Goal: Task Accomplishment & Management: Complete application form

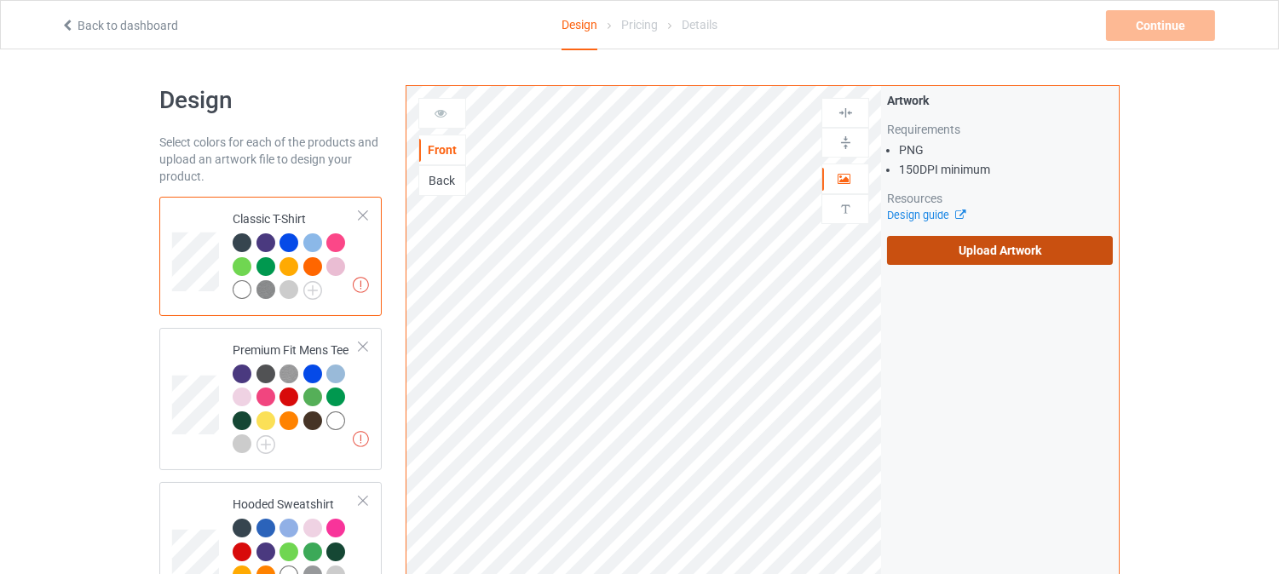
click at [964, 247] on label "Upload Artwork" at bounding box center [1000, 250] width 226 height 29
click at [0, 0] on input "Upload Artwork" at bounding box center [0, 0] width 0 height 0
click at [1067, 258] on label "Upload Artwork" at bounding box center [1000, 250] width 226 height 29
click at [0, 0] on input "Upload Artwork" at bounding box center [0, 0] width 0 height 0
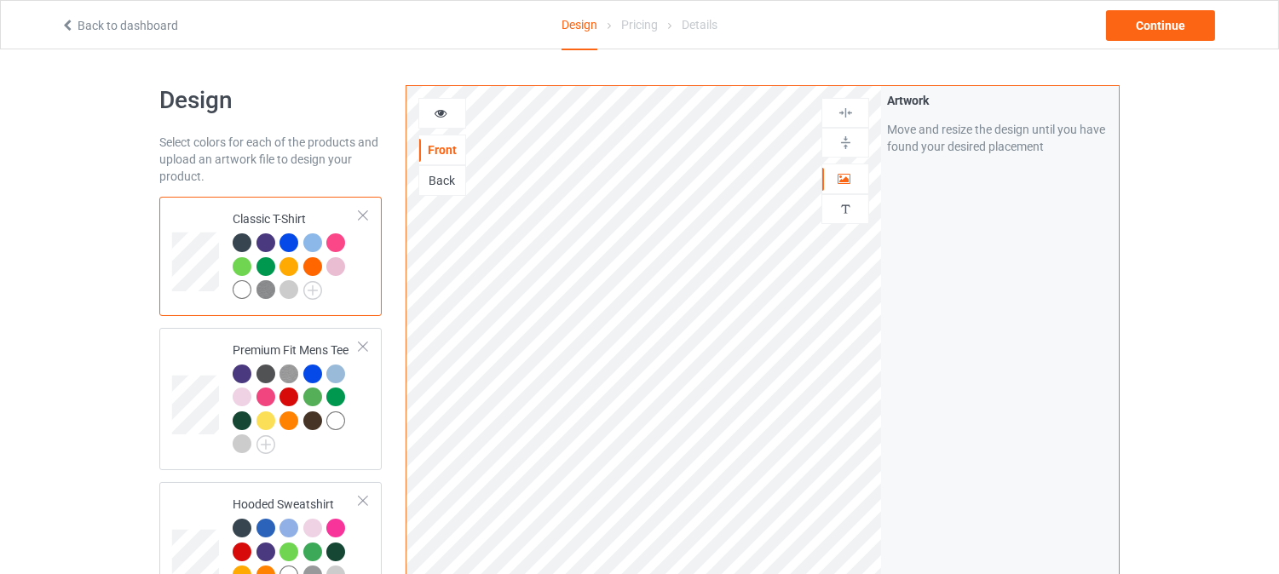
click at [250, 287] on div at bounding box center [242, 289] width 19 height 19
click at [241, 288] on div at bounding box center [242, 289] width 19 height 19
click at [444, 113] on icon at bounding box center [441, 111] width 14 height 12
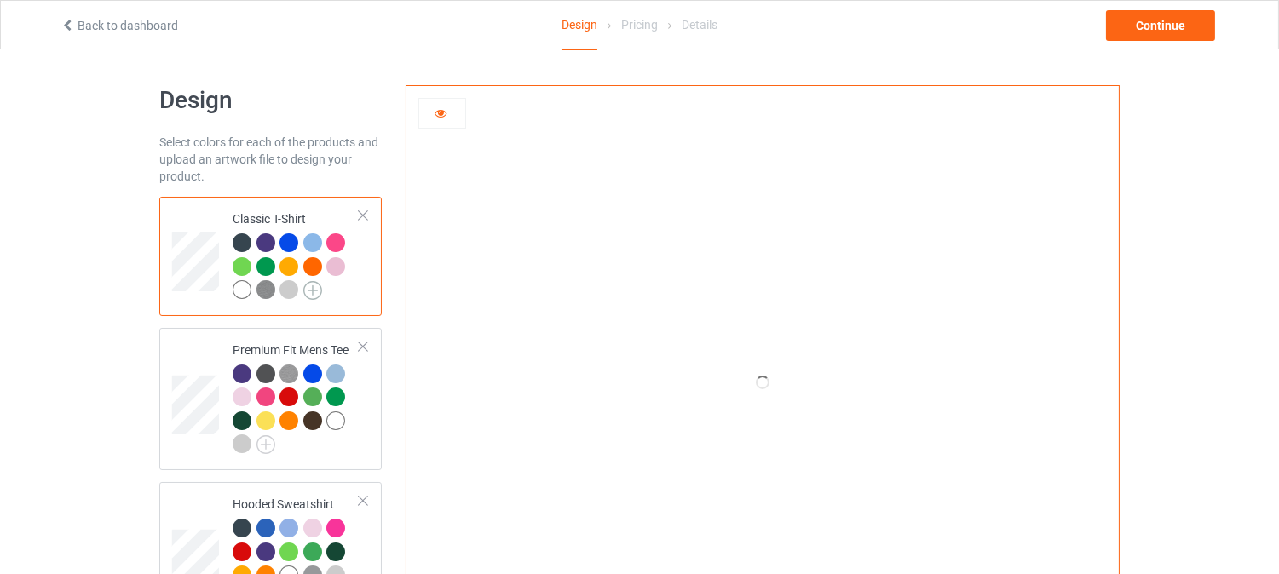
click at [308, 288] on img at bounding box center [312, 290] width 19 height 19
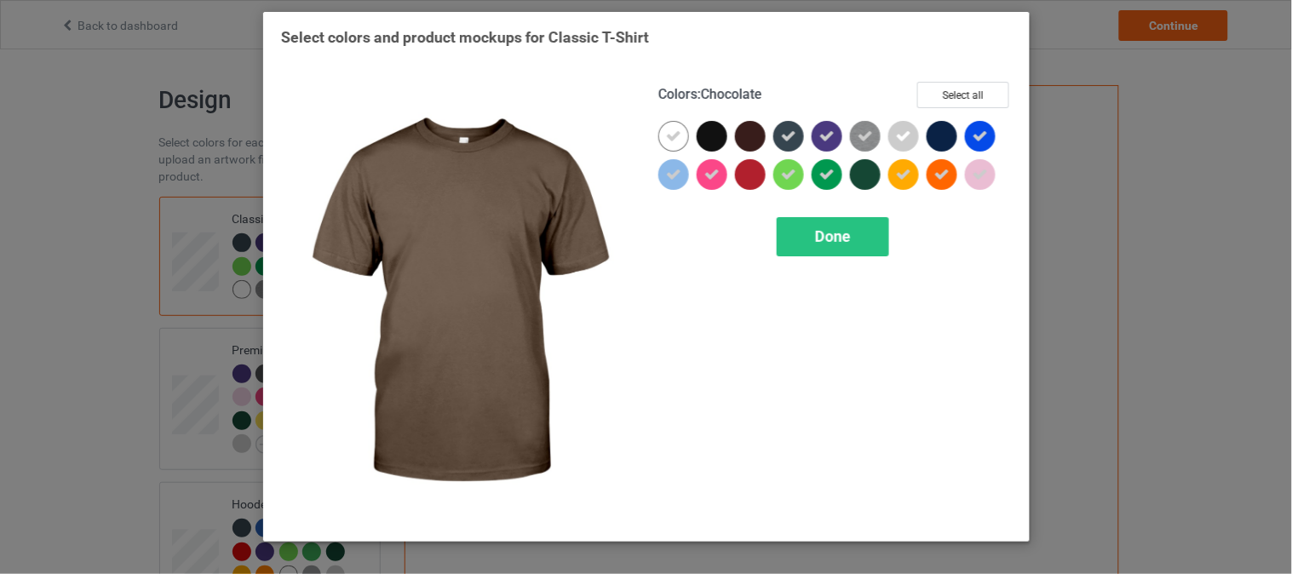
click at [770, 141] on div at bounding box center [754, 140] width 38 height 38
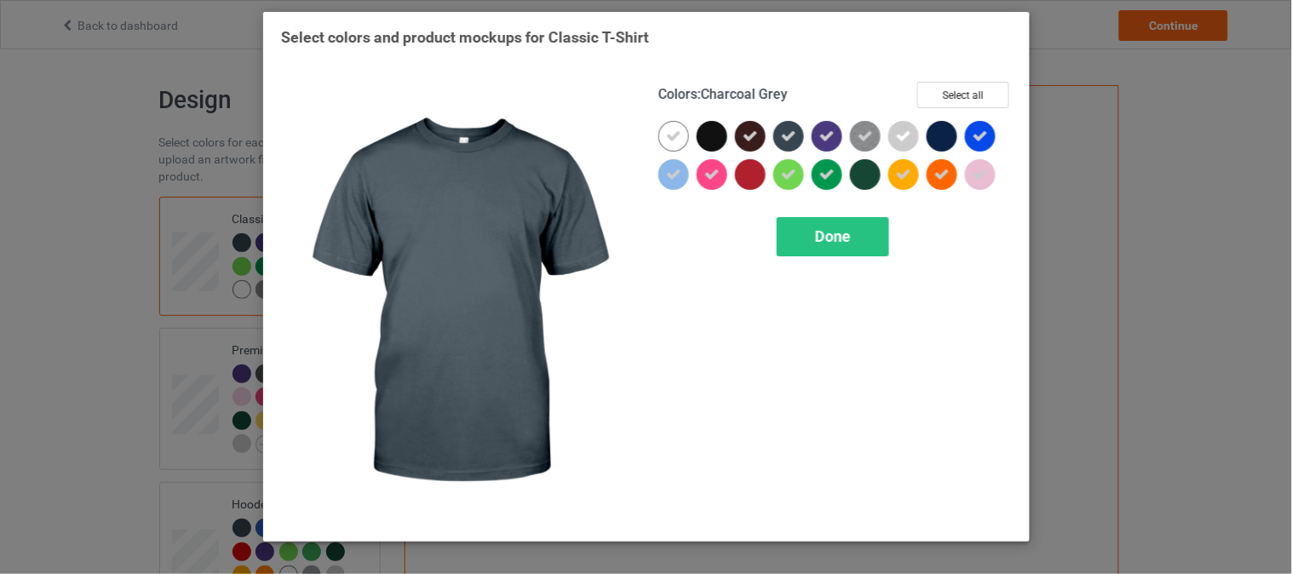
click at [786, 141] on icon at bounding box center [788, 136] width 15 height 15
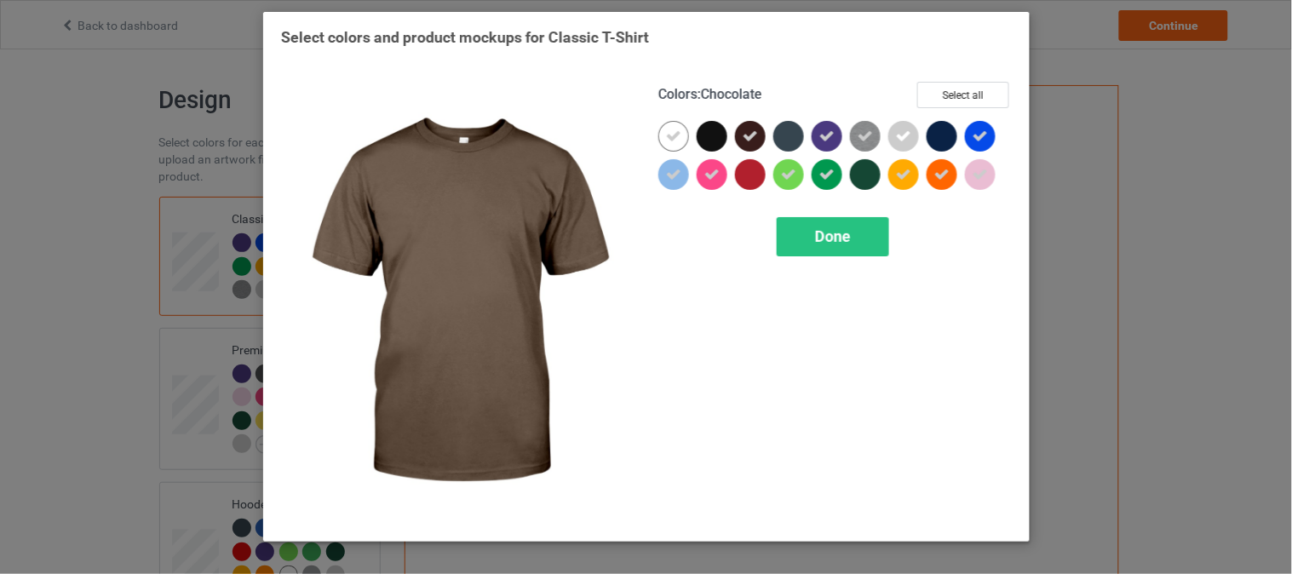
click at [756, 138] on icon at bounding box center [750, 136] width 15 height 15
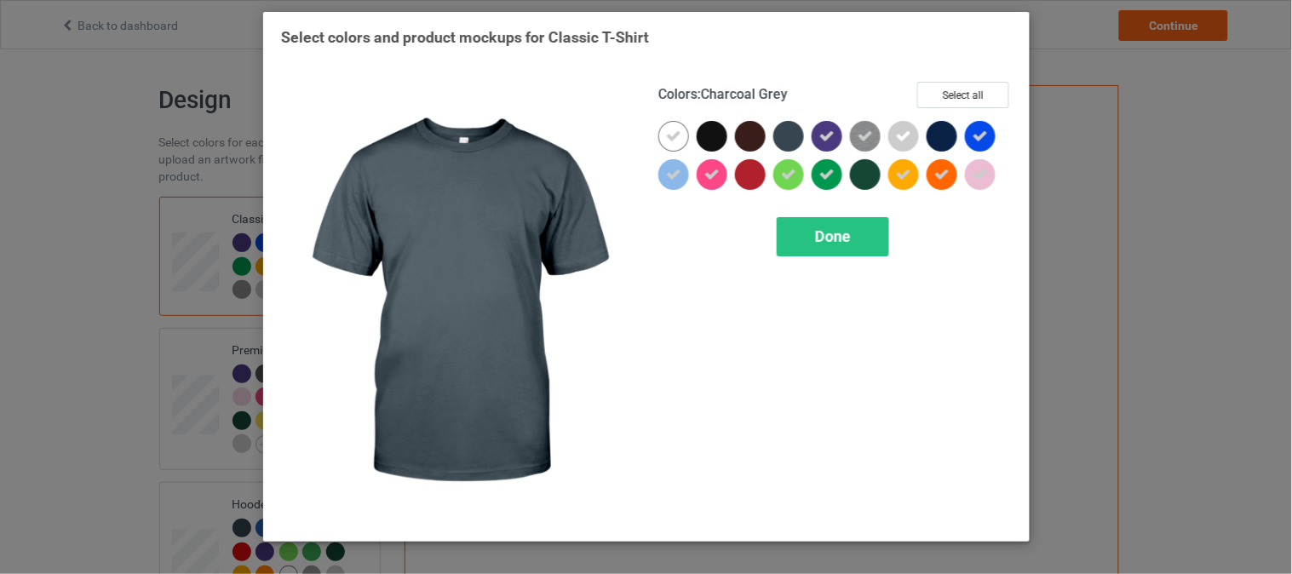
click at [810, 126] on div at bounding box center [793, 140] width 38 height 38
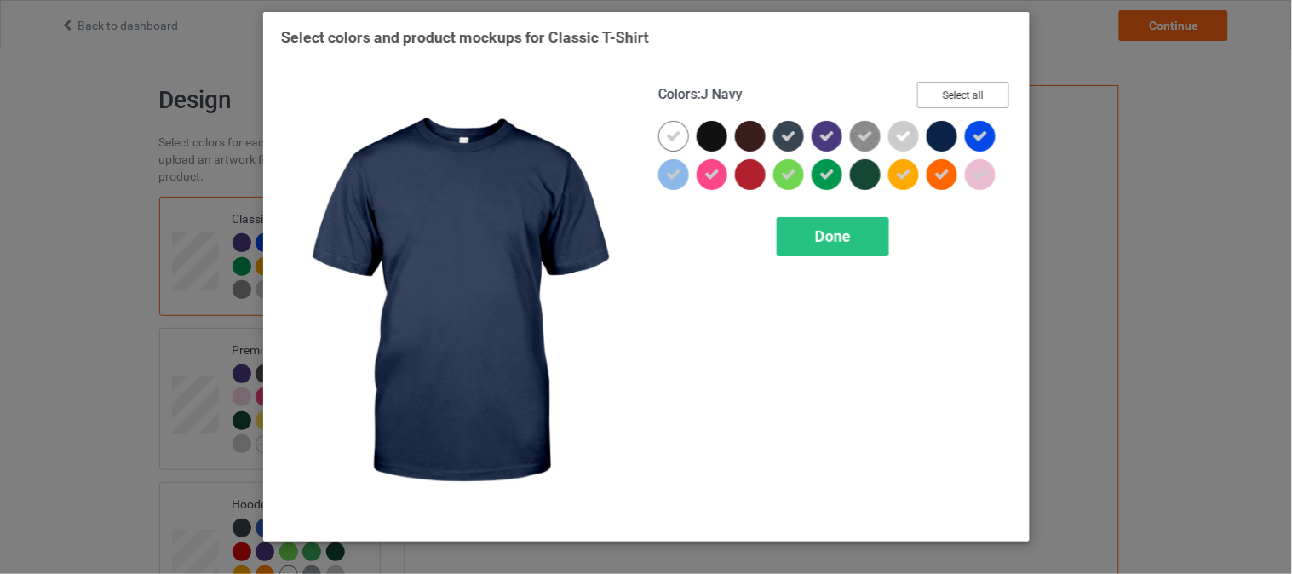
click at [956, 97] on button "Select all" at bounding box center [964, 95] width 92 height 26
click at [956, 96] on button "Reset to Default" at bounding box center [948, 95] width 124 height 26
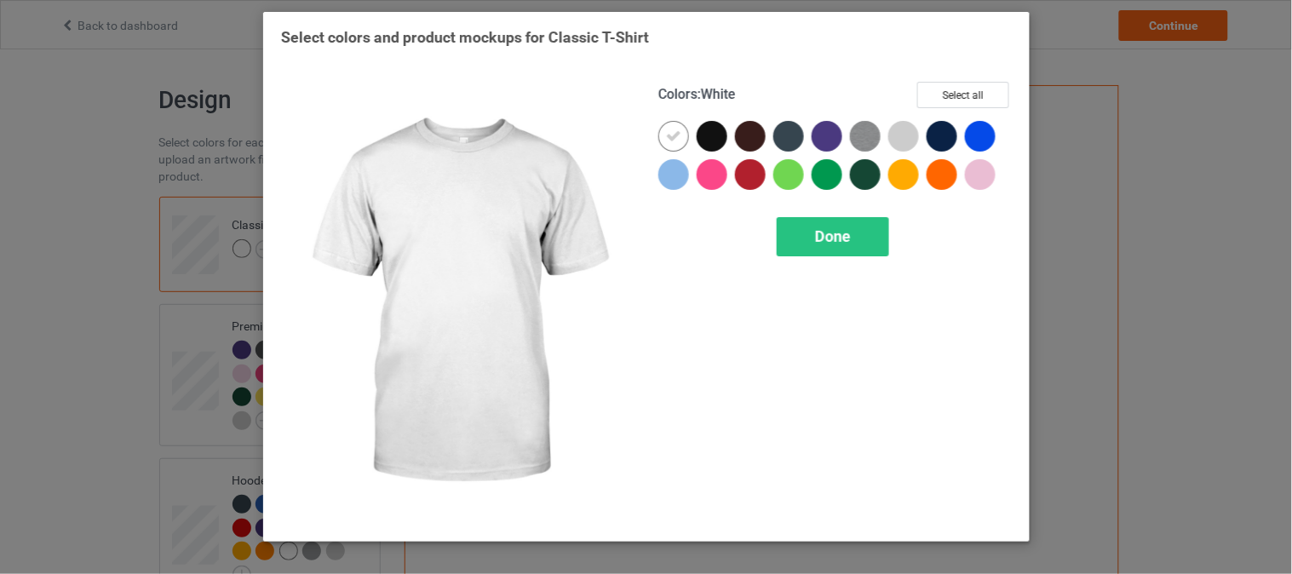
click at [666, 133] on icon at bounding box center [673, 136] width 15 height 15
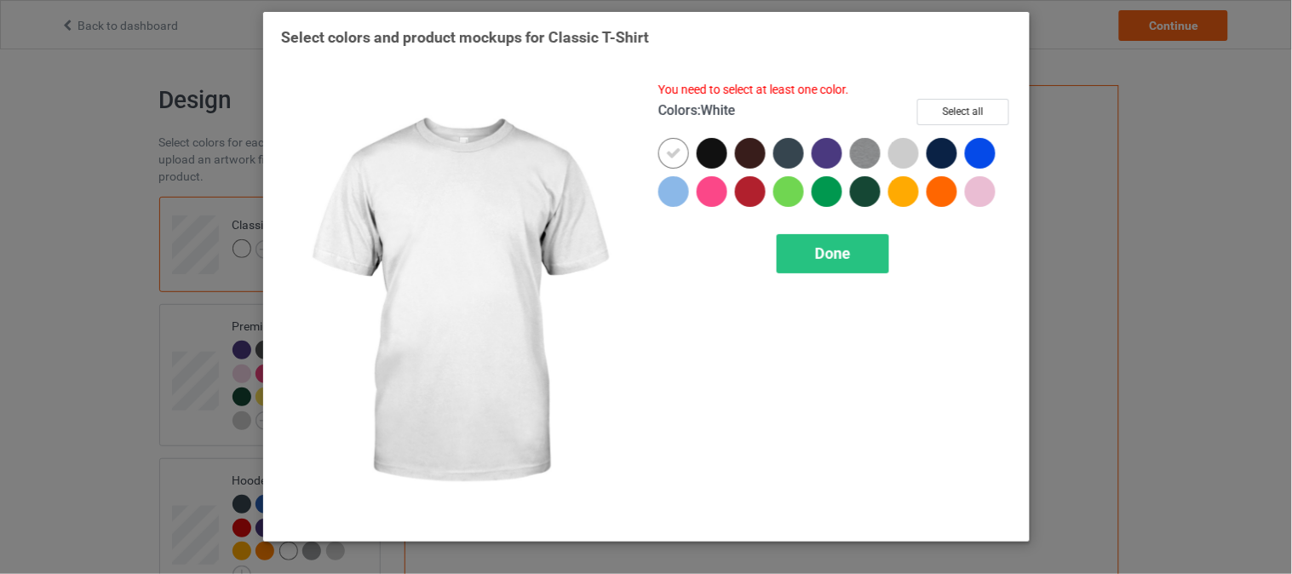
click at [668, 155] on icon at bounding box center [673, 153] width 15 height 15
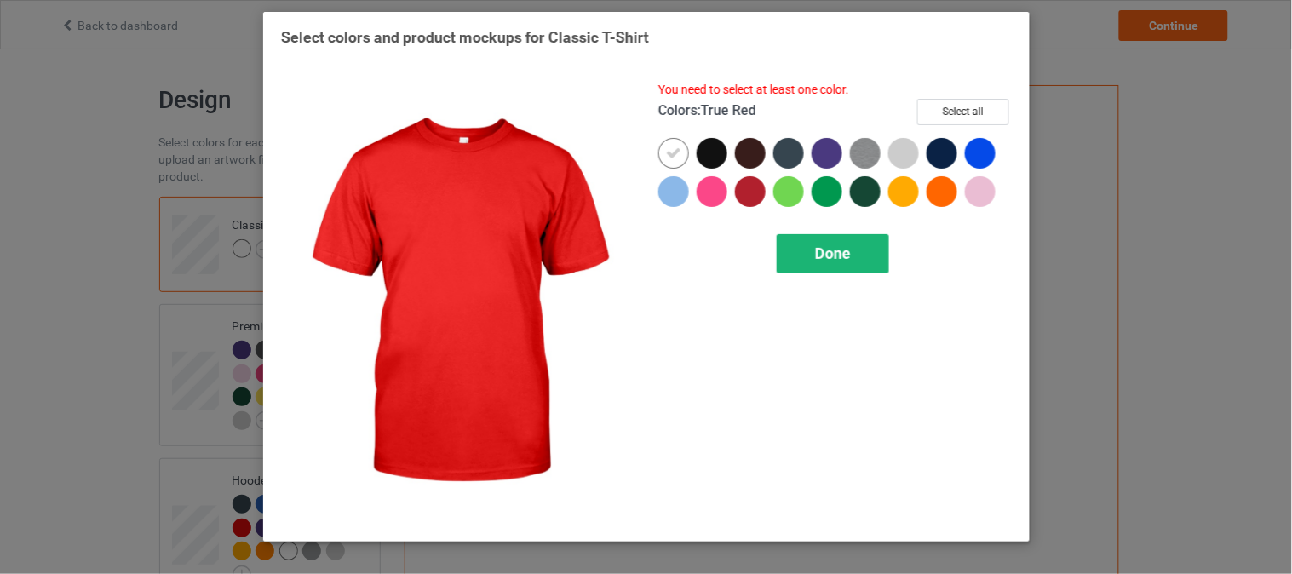
click at [822, 258] on span "Done" at bounding box center [833, 254] width 36 height 18
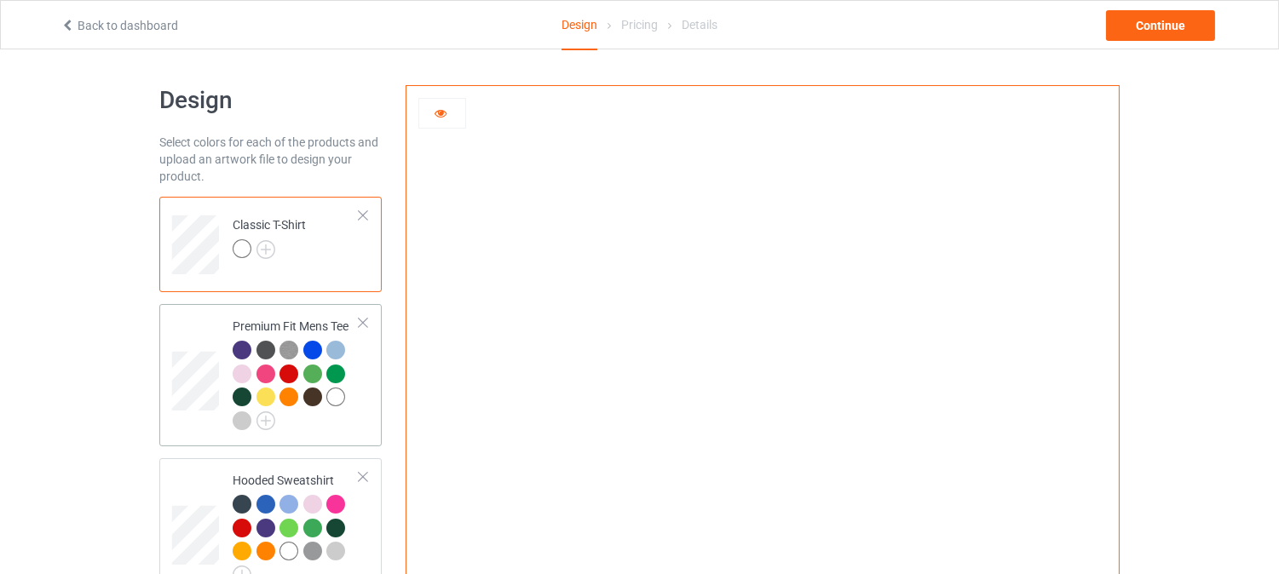
drag, startPoint x: 365, startPoint y: 375, endPoint x: 333, endPoint y: 396, distance: 38.0
click at [367, 375] on td "Premium Fit Mens Tee" at bounding box center [296, 375] width 146 height 129
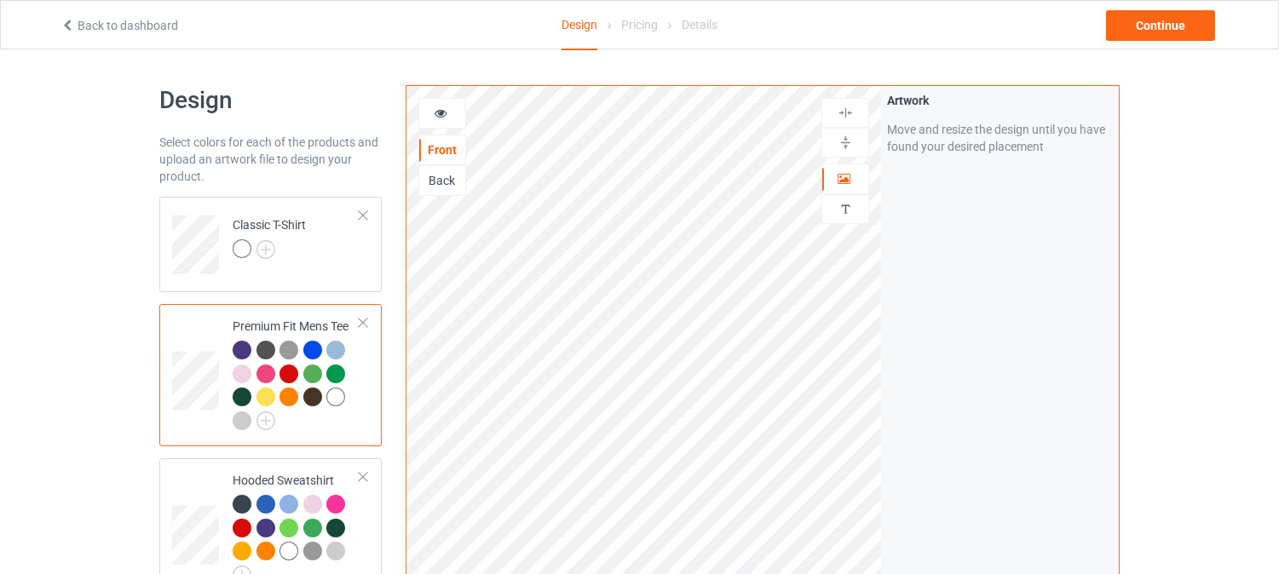
click at [256, 423] on div at bounding box center [296, 388] width 127 height 94
click at [265, 415] on img at bounding box center [265, 420] width 19 height 19
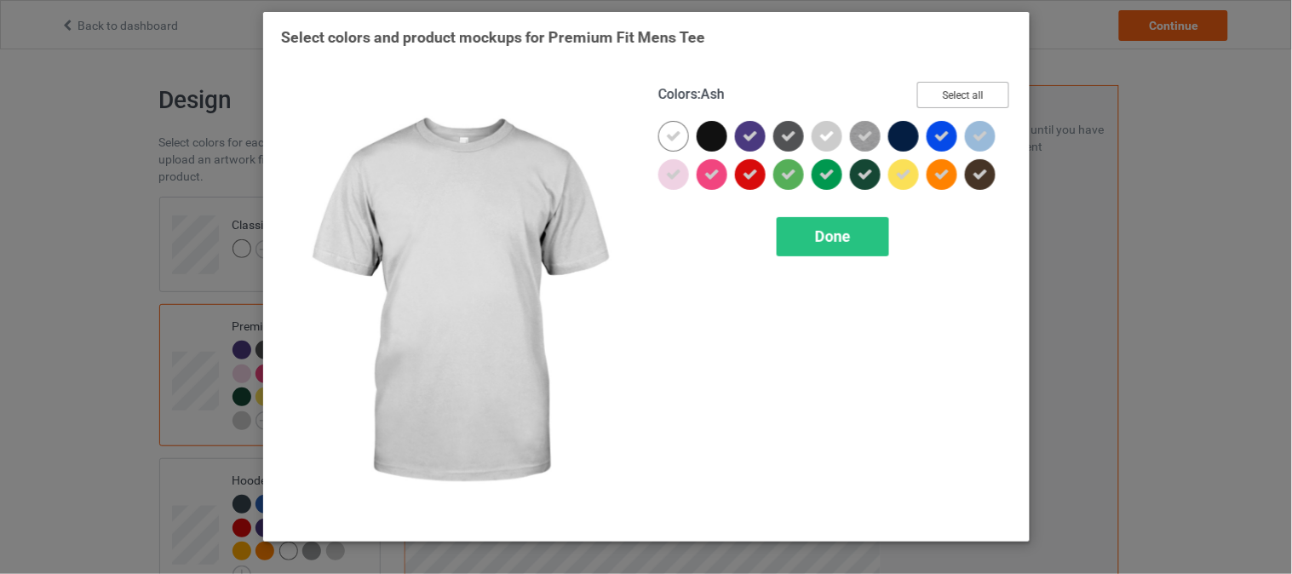
click at [992, 88] on button "Select all" at bounding box center [964, 95] width 92 height 26
click at [988, 89] on button "Reset to Default" at bounding box center [948, 95] width 124 height 26
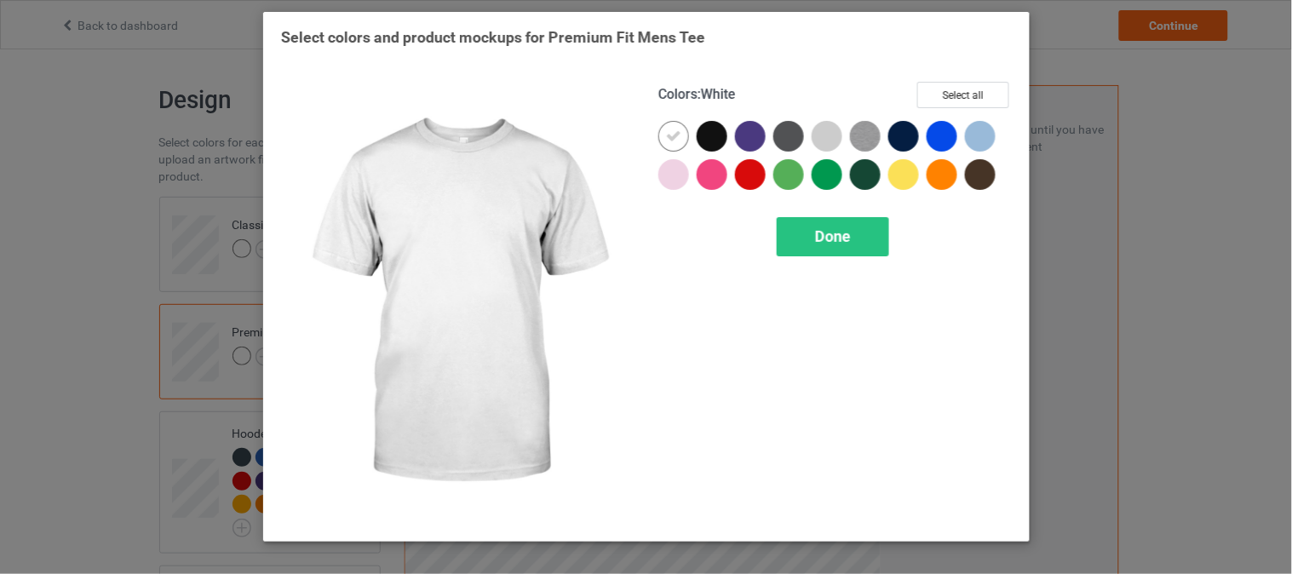
click at [686, 129] on div at bounding box center [674, 136] width 31 height 31
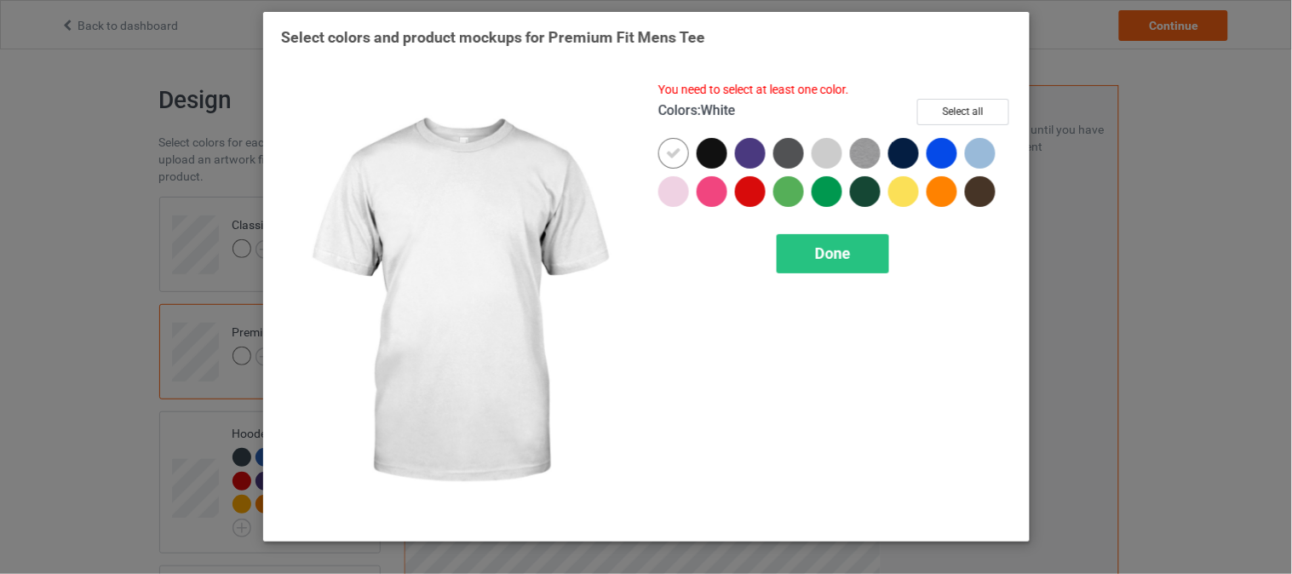
click at [676, 149] on icon at bounding box center [673, 153] width 15 height 15
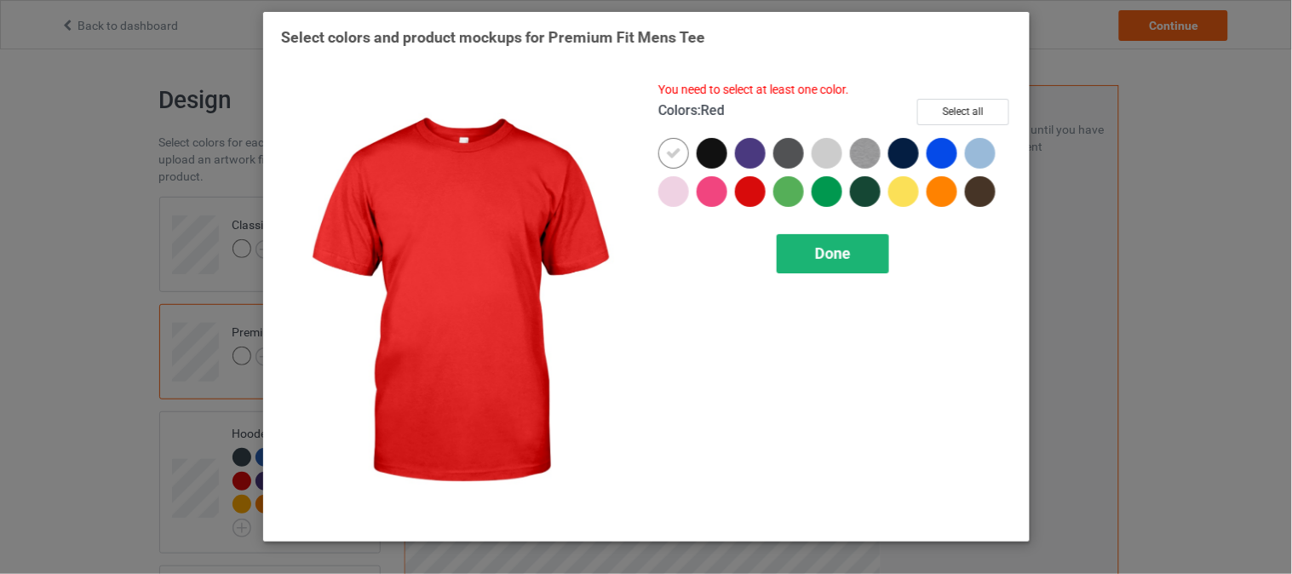
click at [837, 270] on div "Done" at bounding box center [833, 253] width 112 height 39
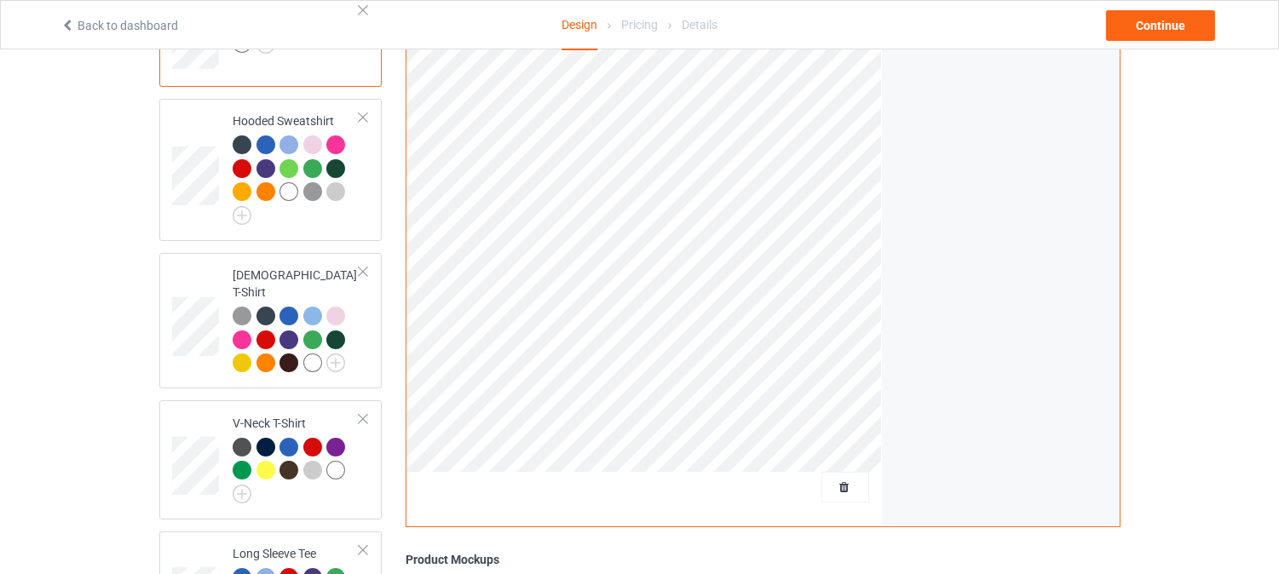
scroll to position [378, 0]
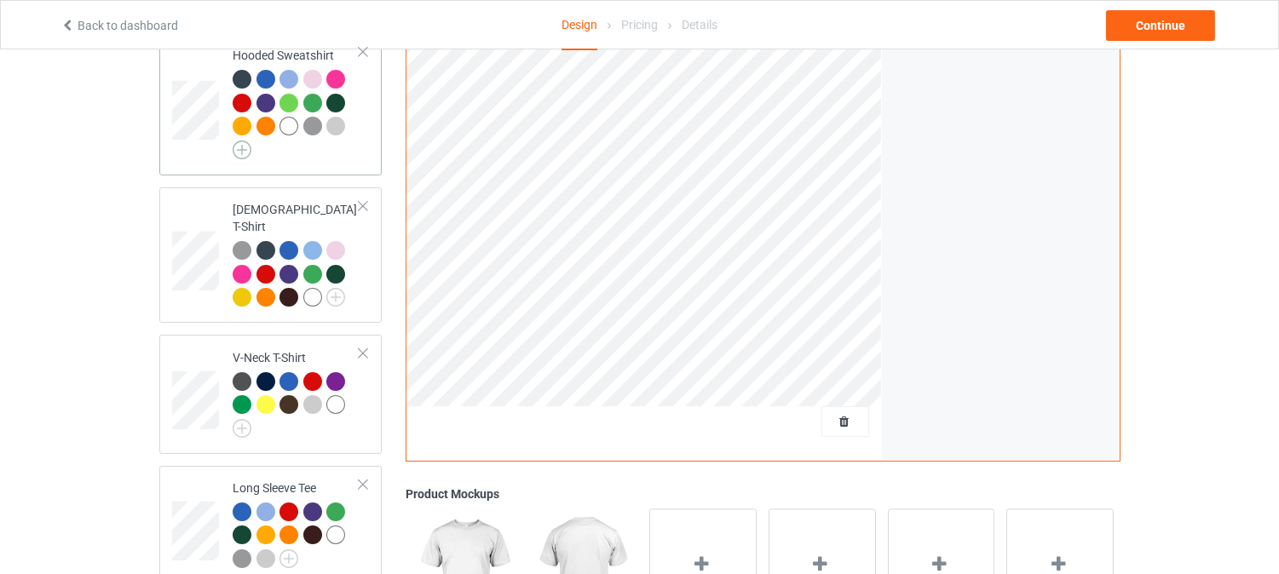
click at [242, 148] on img at bounding box center [242, 150] width 19 height 19
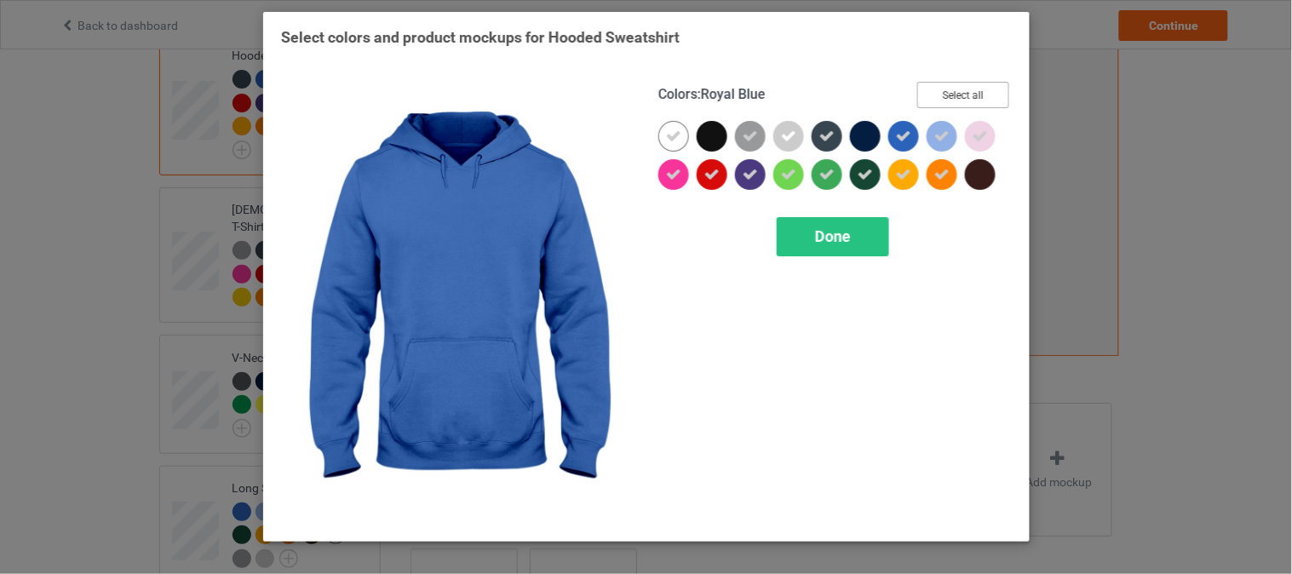
click at [977, 108] on div "Colors : Royal Blue Select all" at bounding box center [836, 101] width 354 height 39
click at [977, 94] on button "Select all" at bounding box center [964, 95] width 92 height 26
click at [977, 94] on button "Reset to Default" at bounding box center [948, 95] width 124 height 26
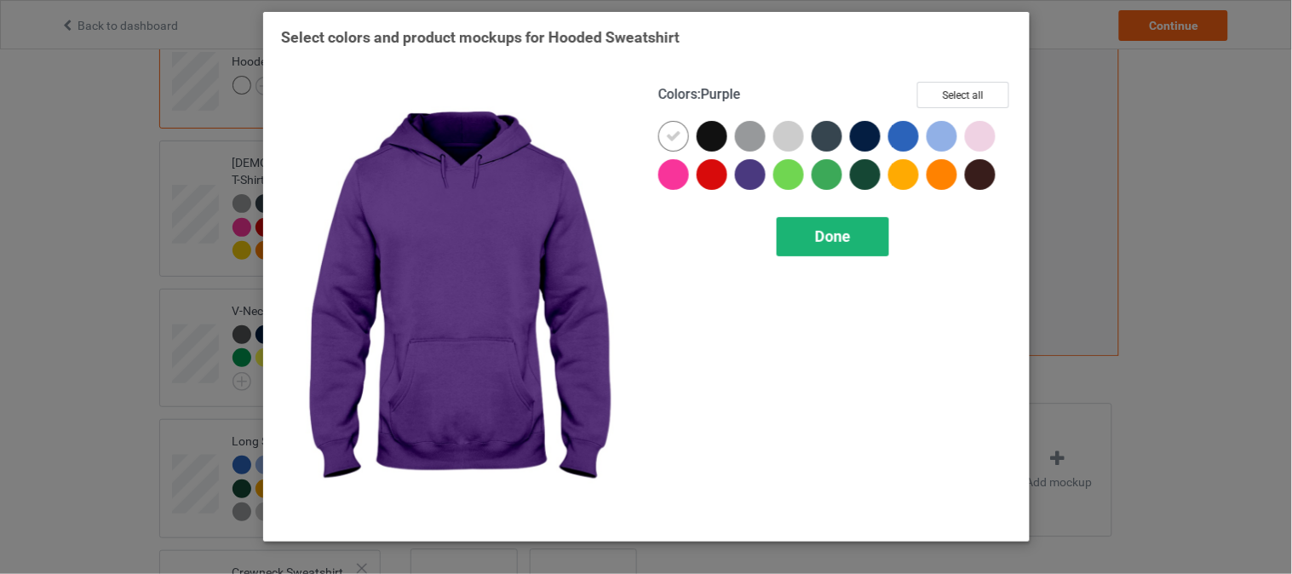
click at [838, 230] on span "Done" at bounding box center [833, 236] width 36 height 18
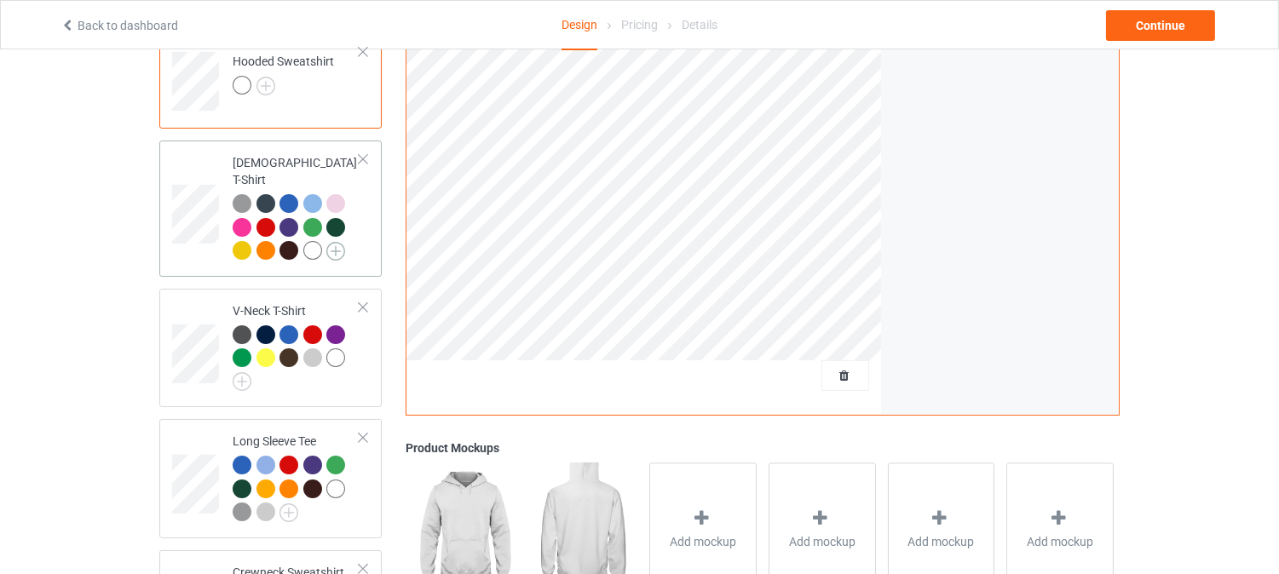
click at [334, 242] on img at bounding box center [335, 251] width 19 height 19
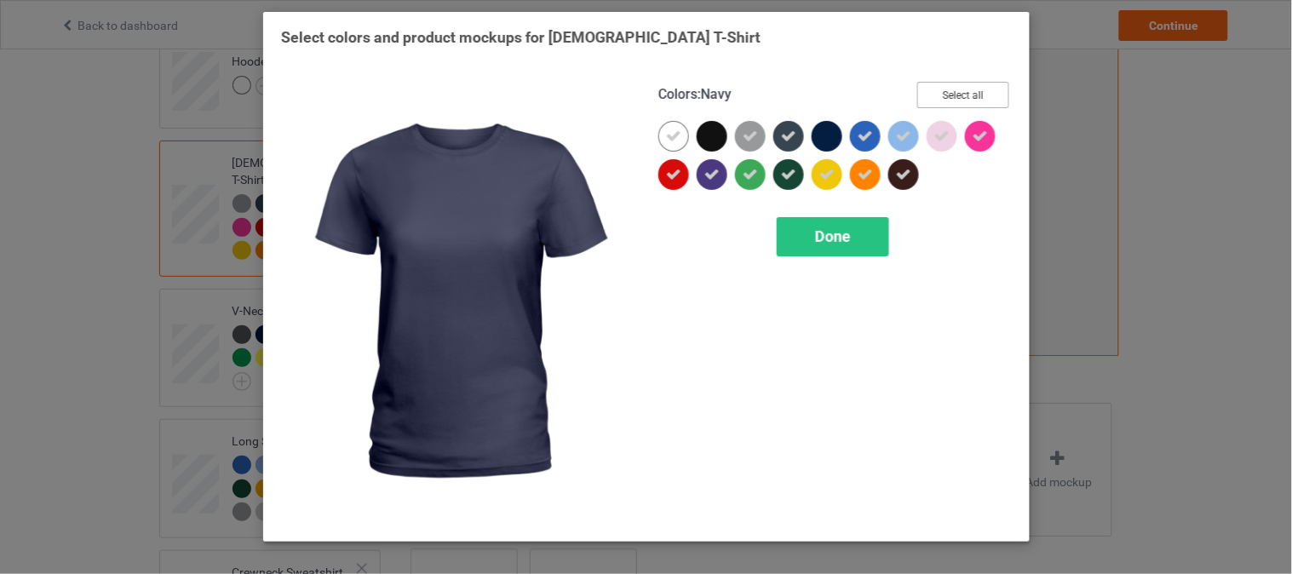
click at [984, 87] on button "Select all" at bounding box center [964, 95] width 92 height 26
click at [977, 92] on button "Reset to Default" at bounding box center [948, 95] width 124 height 26
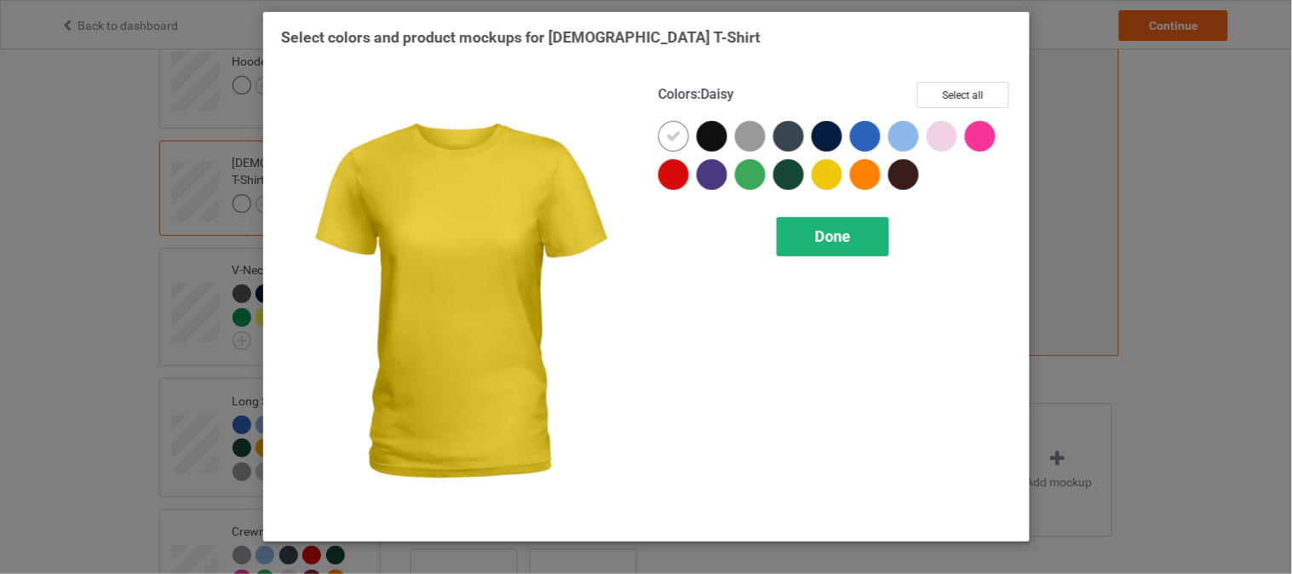
click at [837, 222] on div "Done" at bounding box center [833, 236] width 112 height 39
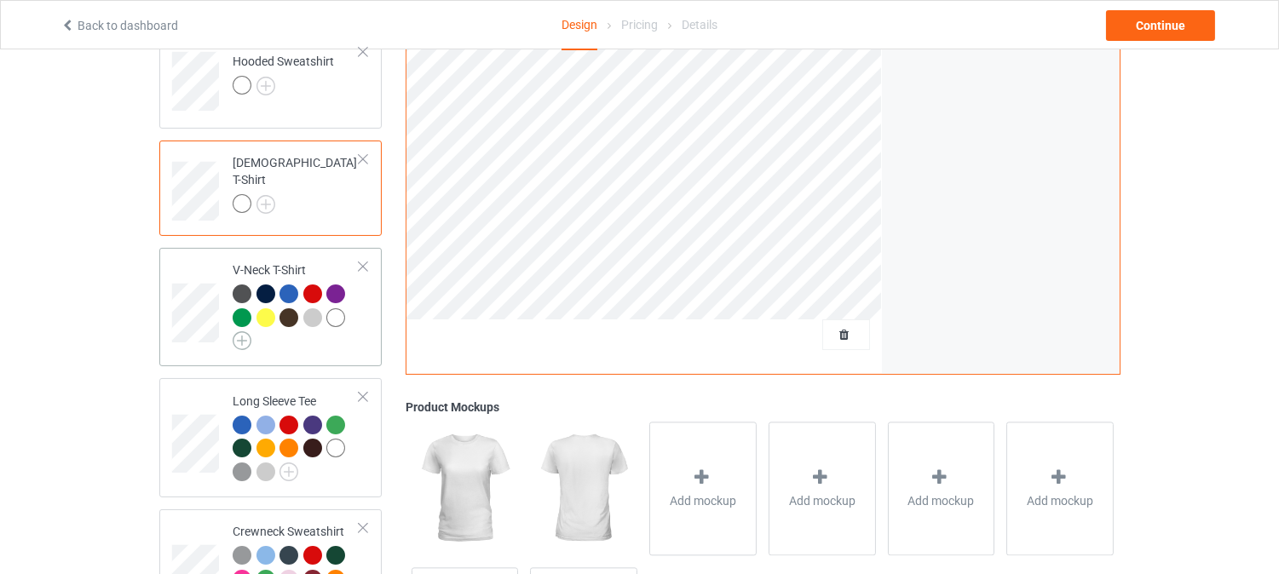
click at [242, 342] on img at bounding box center [242, 340] width 19 height 19
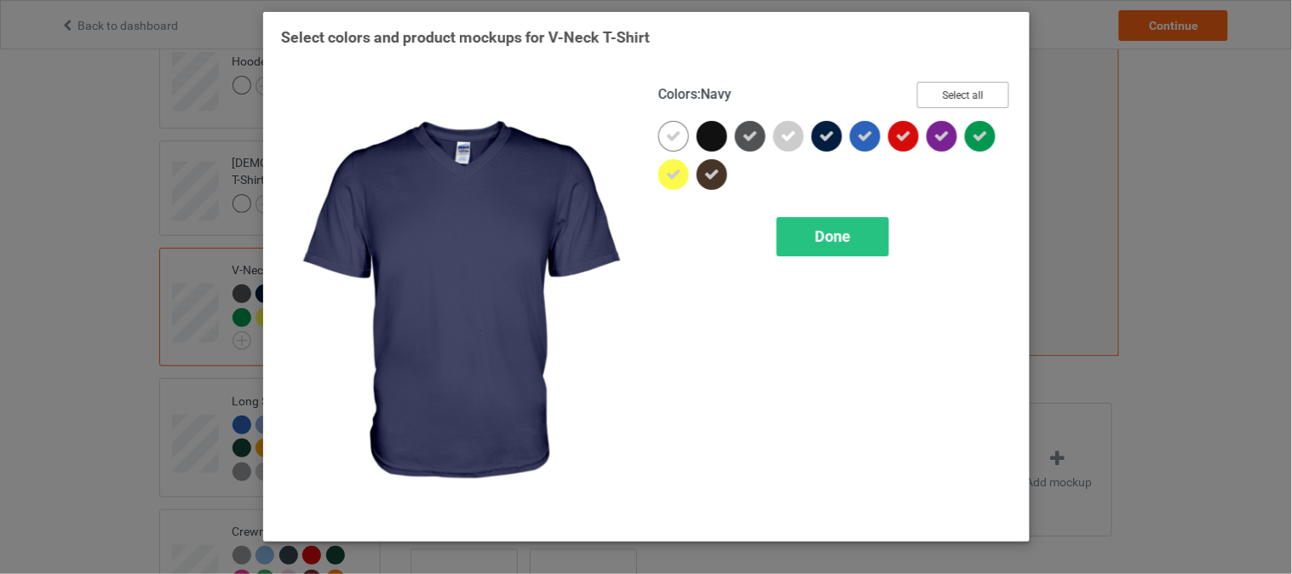
click at [987, 94] on button "Select all" at bounding box center [964, 95] width 92 height 26
click at [983, 96] on button "Reset to Default" at bounding box center [948, 95] width 124 height 26
click at [804, 215] on div "Colors : Navy Select all Done" at bounding box center [835, 303] width 377 height 466
click at [830, 231] on span "Done" at bounding box center [833, 236] width 36 height 18
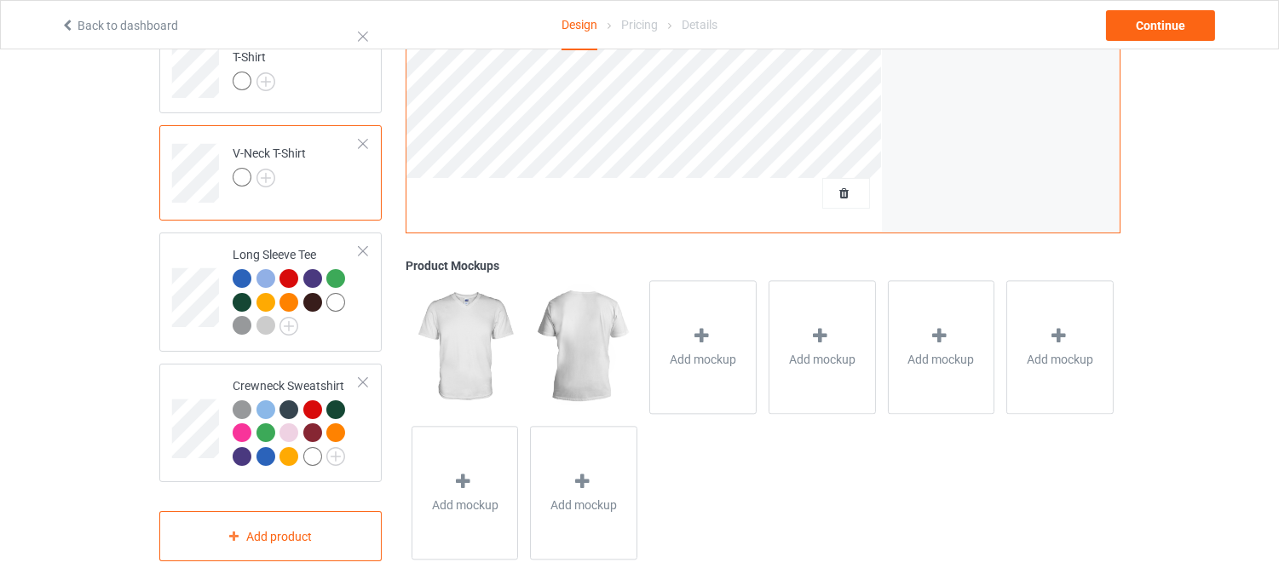
scroll to position [528, 0]
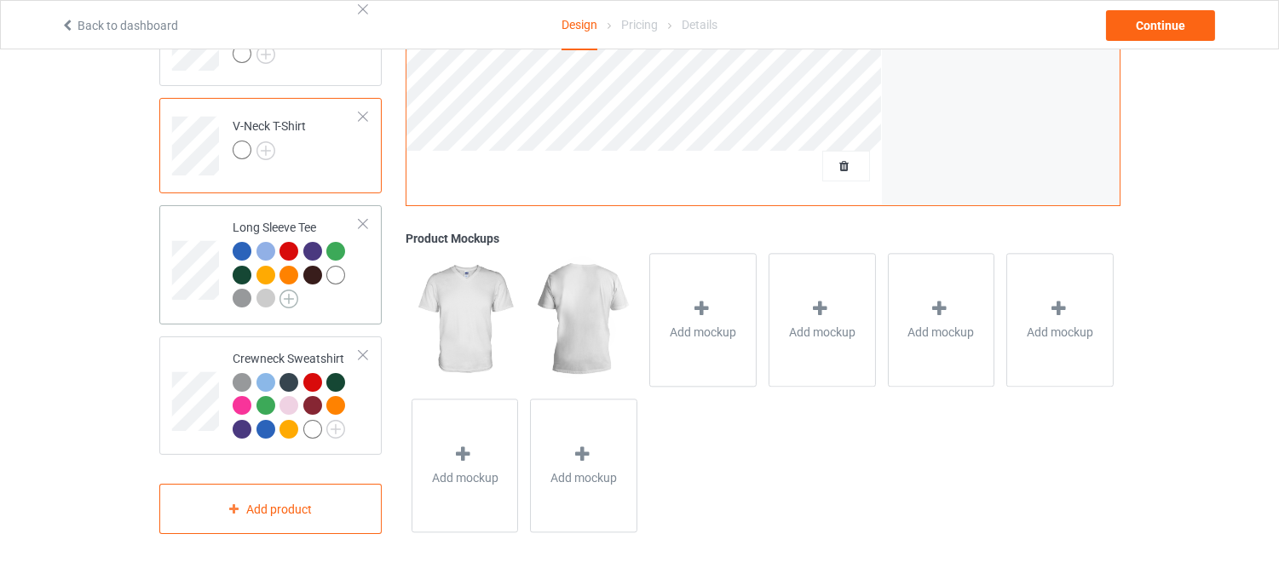
click at [285, 302] on img at bounding box center [288, 299] width 19 height 19
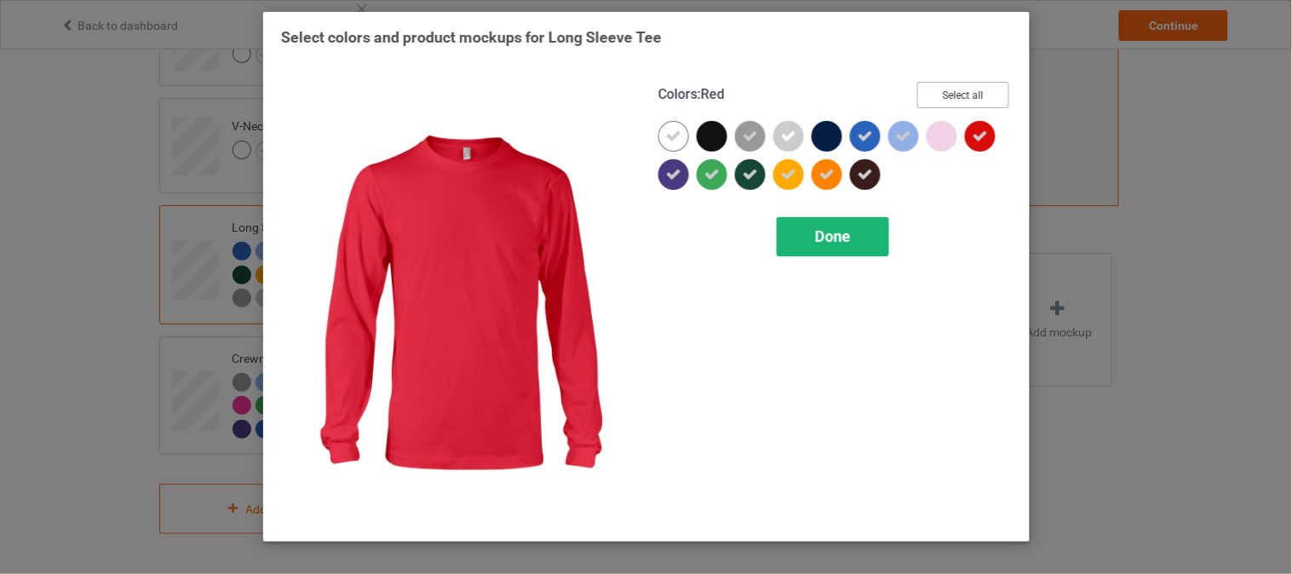
click at [969, 85] on button "Select all" at bounding box center [964, 95] width 92 height 26
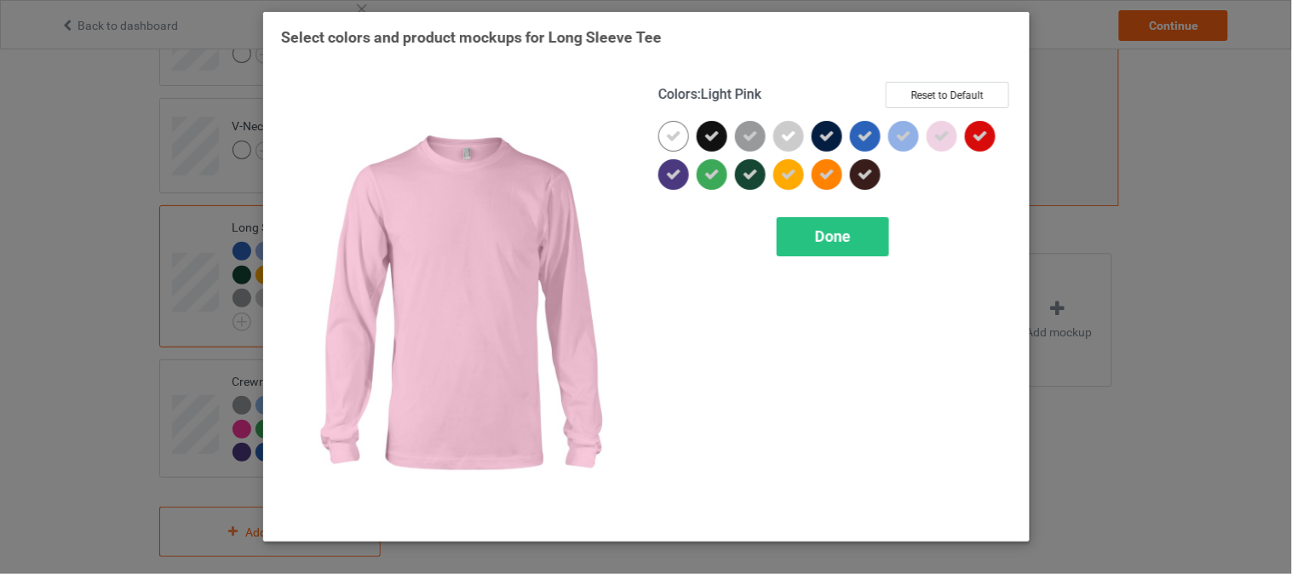
drag, startPoint x: 854, startPoint y: 235, endPoint x: 975, endPoint y: 123, distance: 164.5
click at [970, 137] on div "Colors : Light Pink Reset to Default Done" at bounding box center [835, 303] width 377 height 466
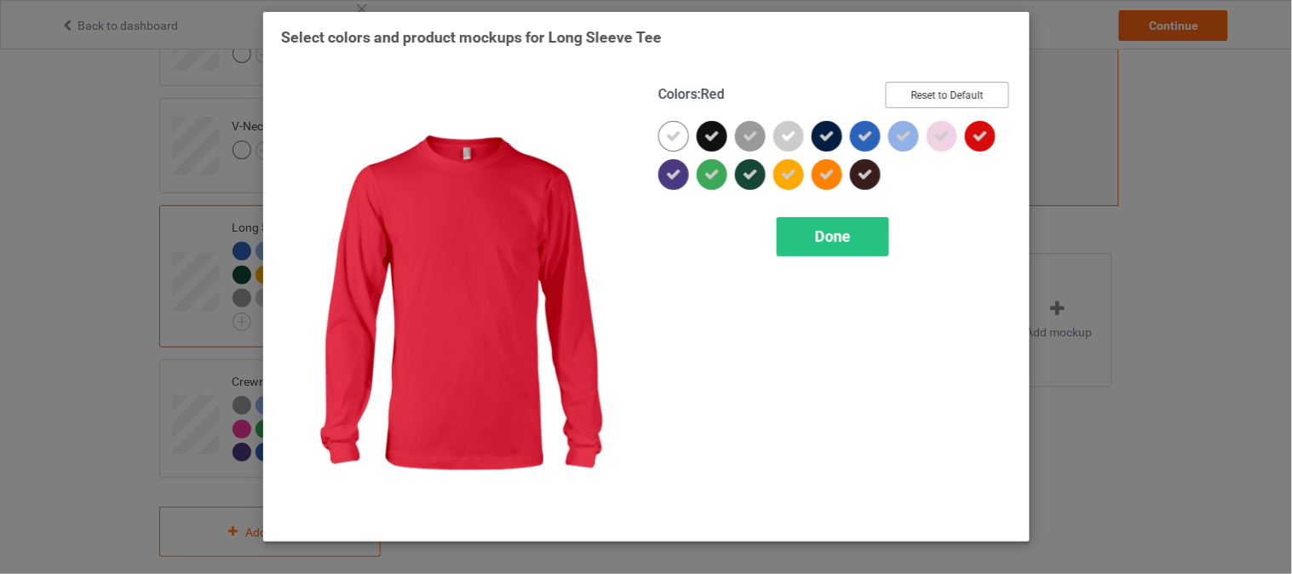
click at [974, 95] on button "Reset to Default" at bounding box center [948, 95] width 124 height 26
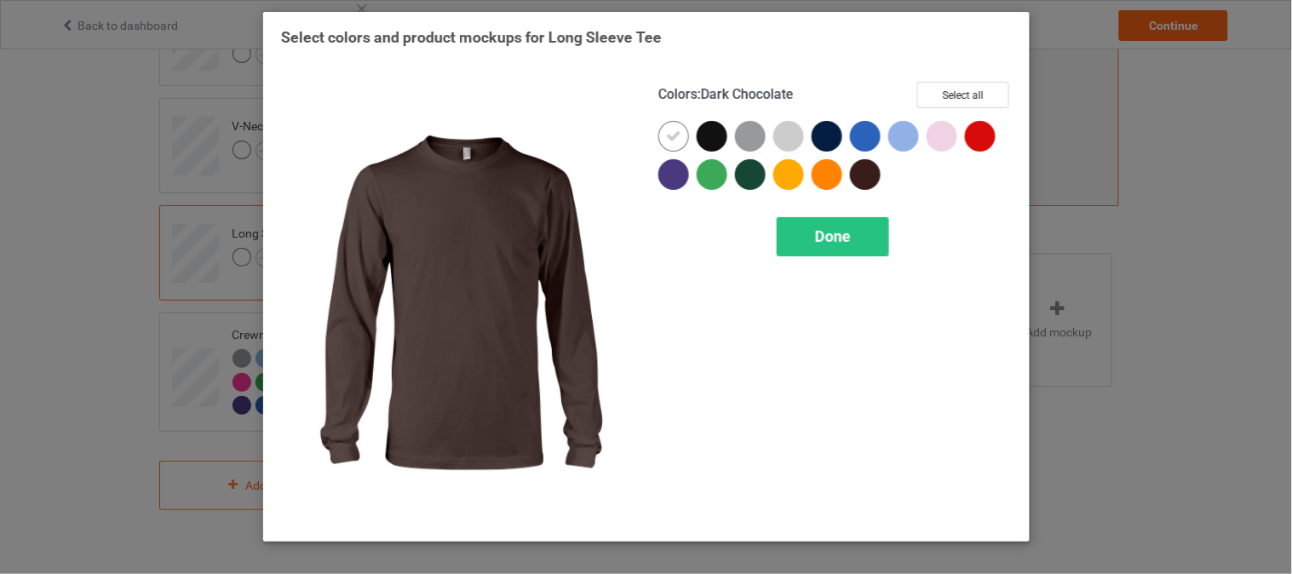
click at [850, 224] on div "Done" at bounding box center [833, 236] width 112 height 39
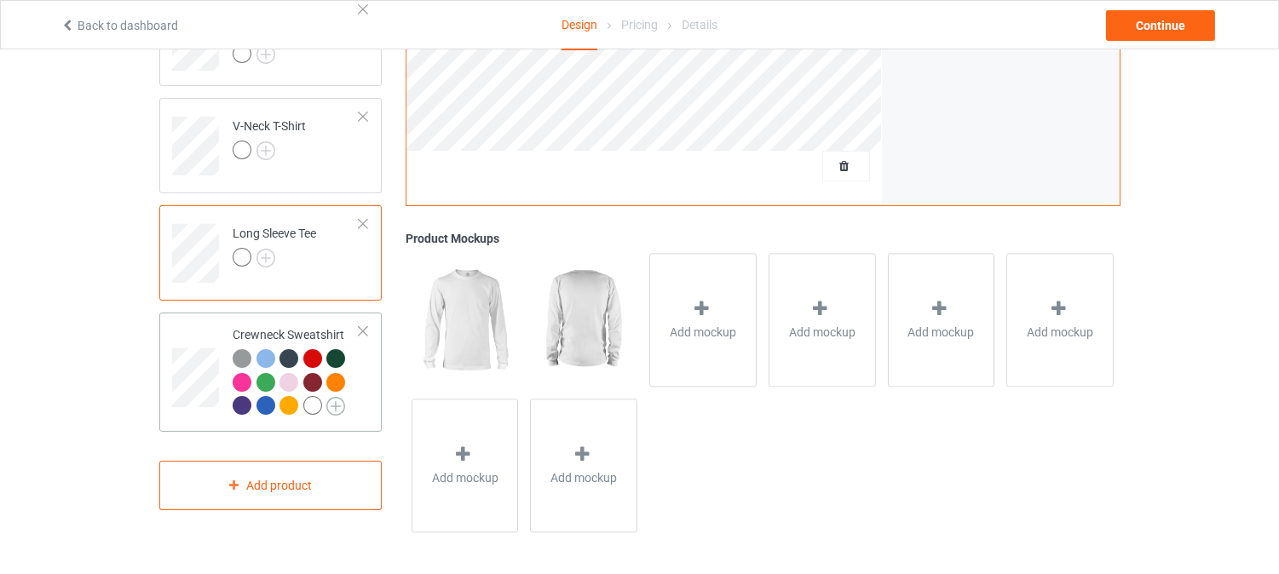
click at [326, 400] on img at bounding box center [335, 406] width 19 height 19
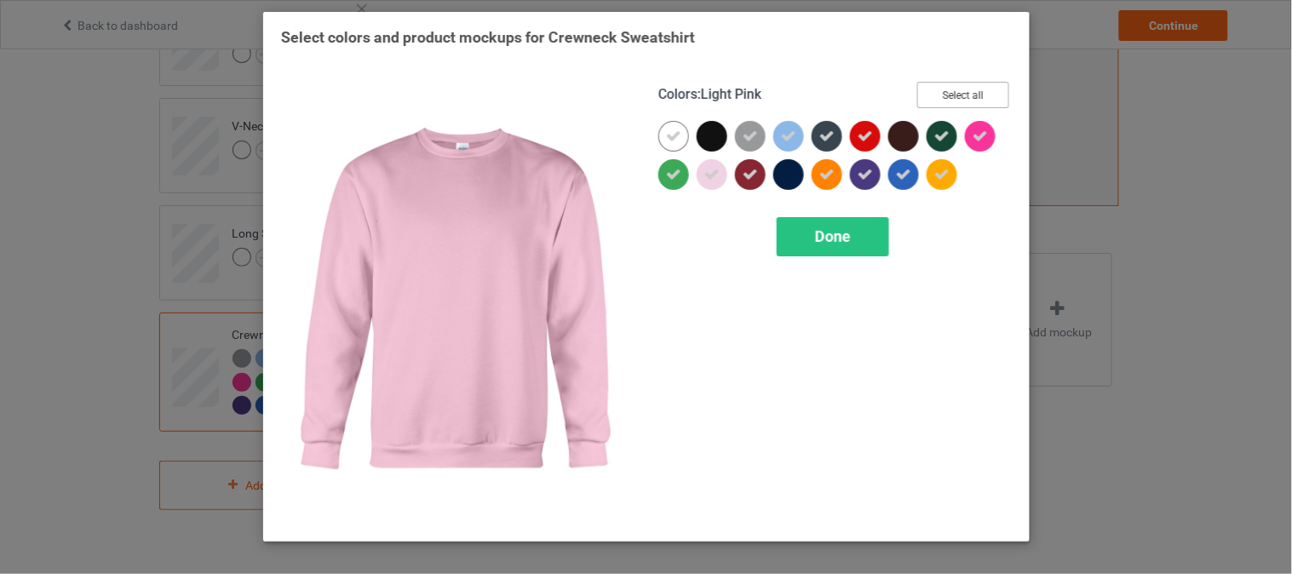
click at [963, 90] on button "Select all" at bounding box center [964, 95] width 92 height 26
click at [963, 90] on button "Reset to Default" at bounding box center [948, 95] width 124 height 26
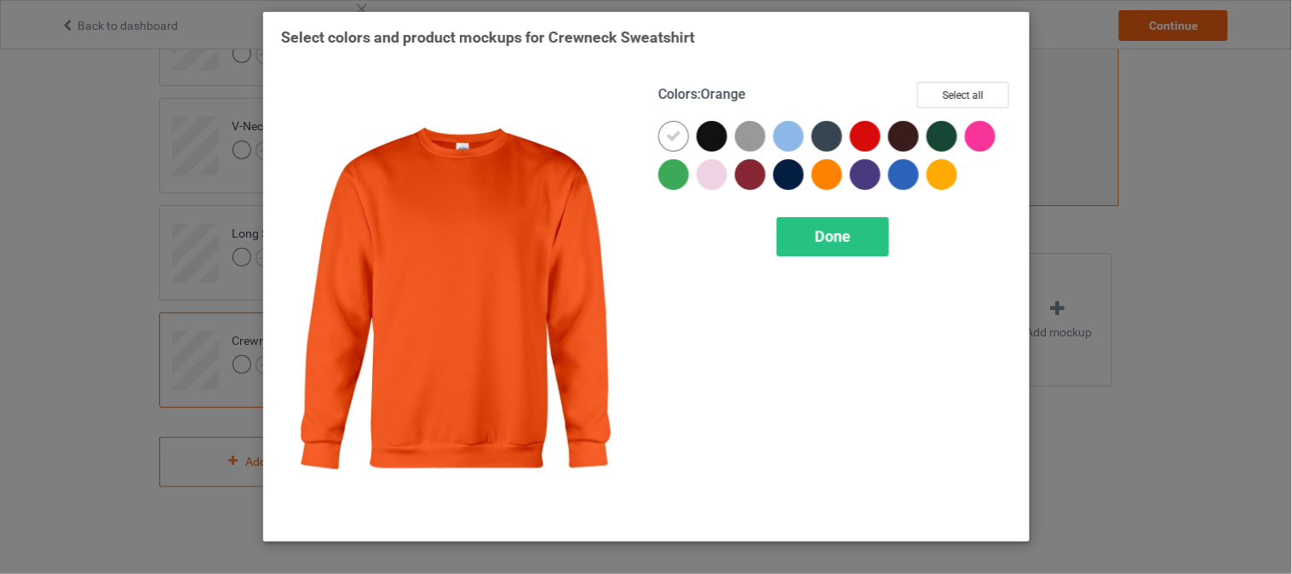
click at [832, 209] on div "Colors : Orange Select all Done" at bounding box center [835, 303] width 377 height 466
click at [821, 225] on div "Done" at bounding box center [833, 236] width 112 height 39
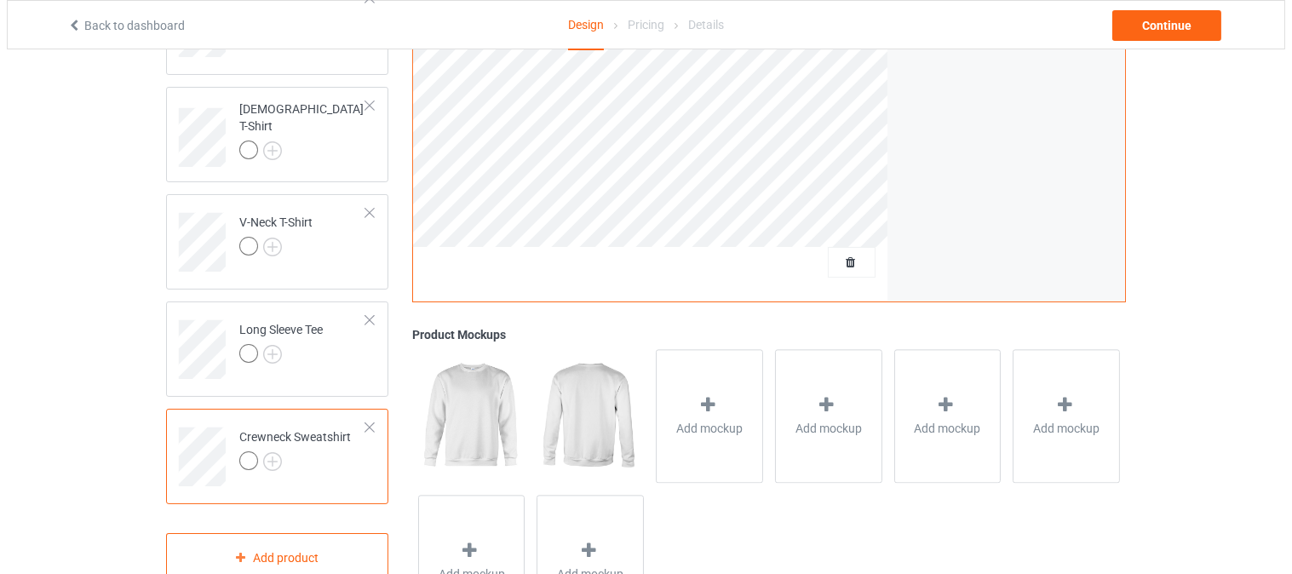
scroll to position [528, 0]
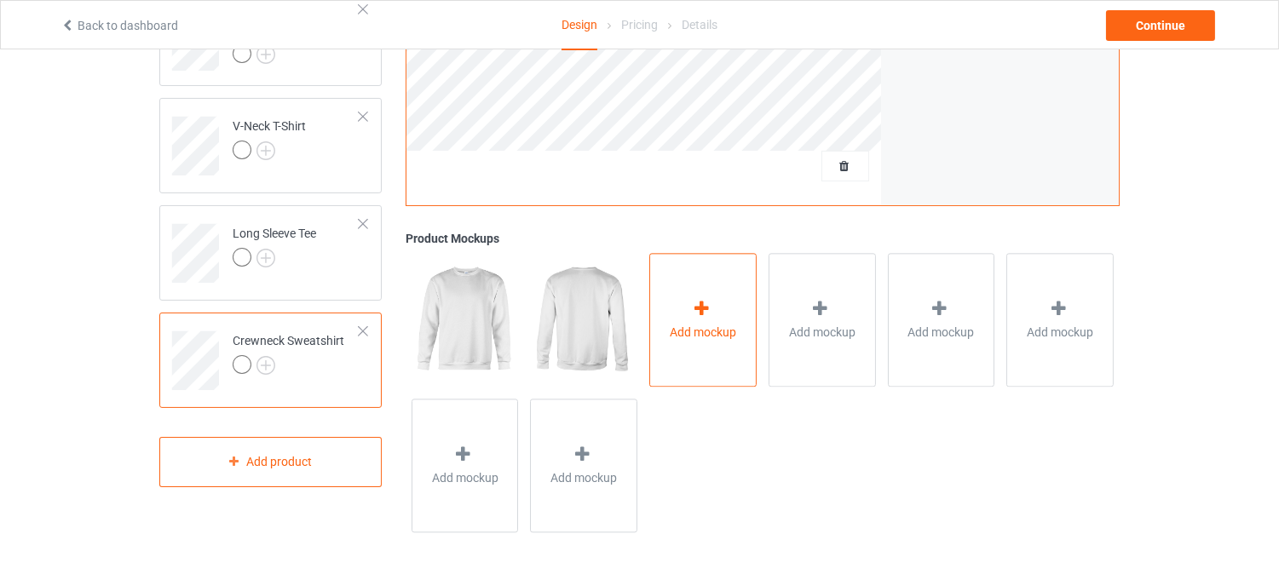
click at [724, 325] on span "Add mockup" at bounding box center [703, 332] width 66 height 17
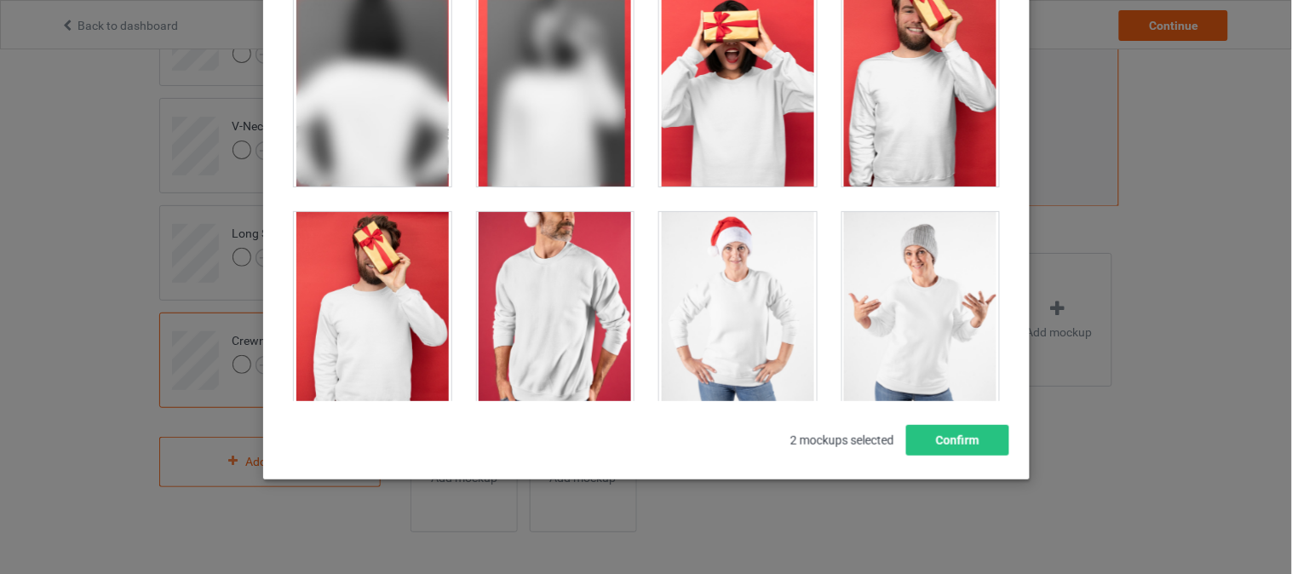
scroll to position [1514, 0]
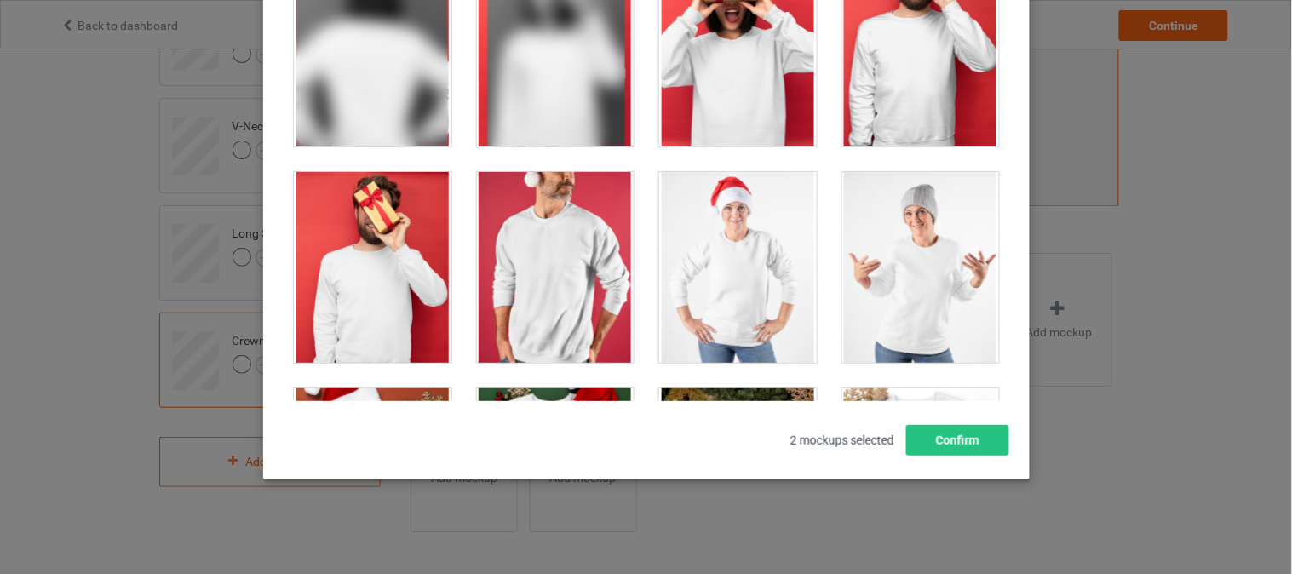
click at [569, 262] on div at bounding box center [555, 267] width 158 height 191
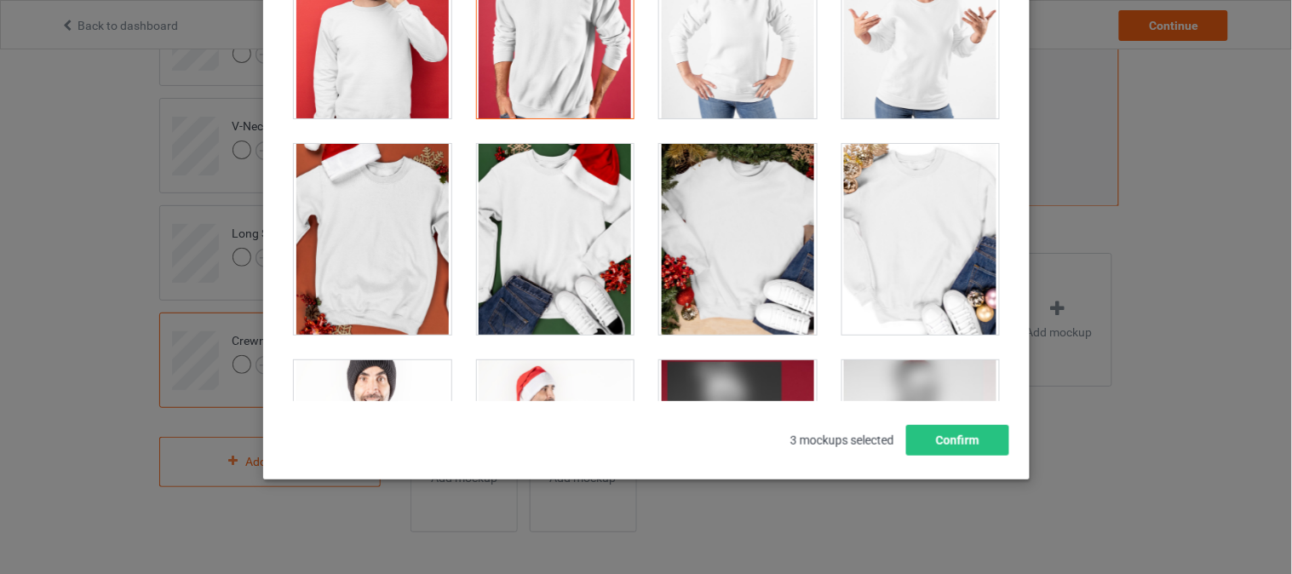
scroll to position [1893, 0]
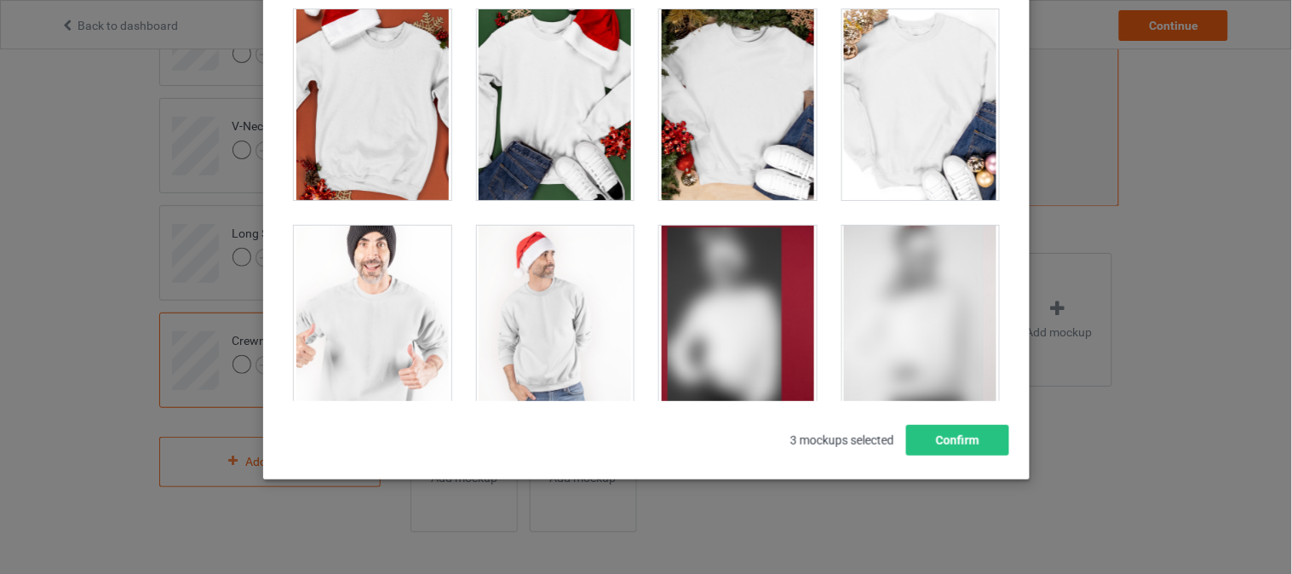
click at [376, 298] on div at bounding box center [373, 321] width 158 height 191
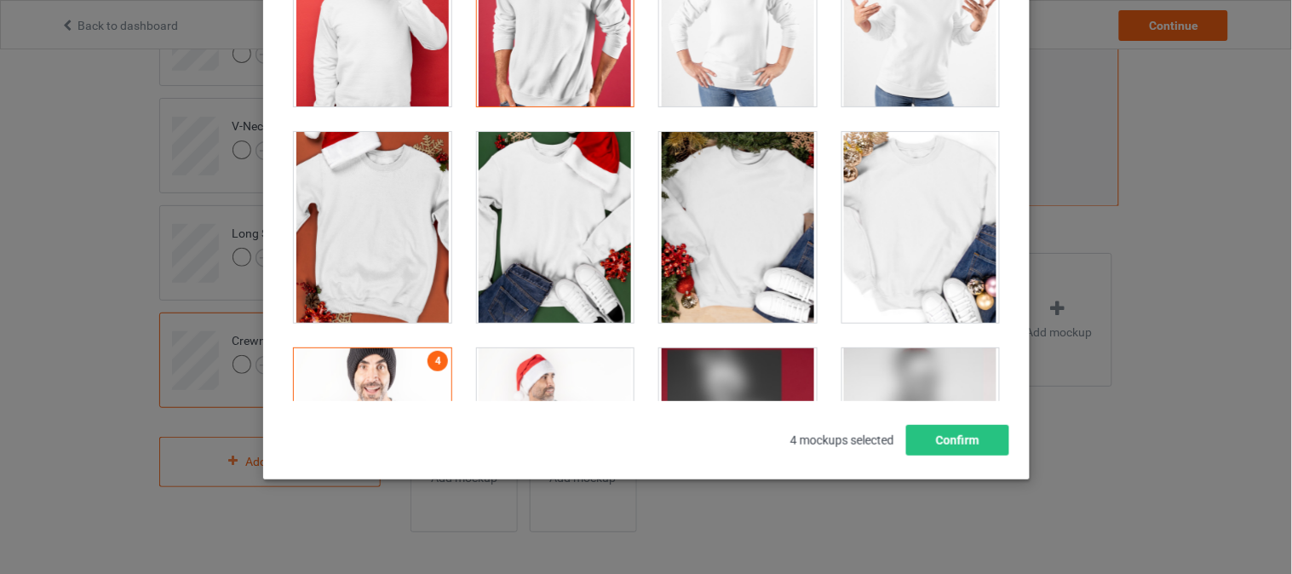
scroll to position [1704, 0]
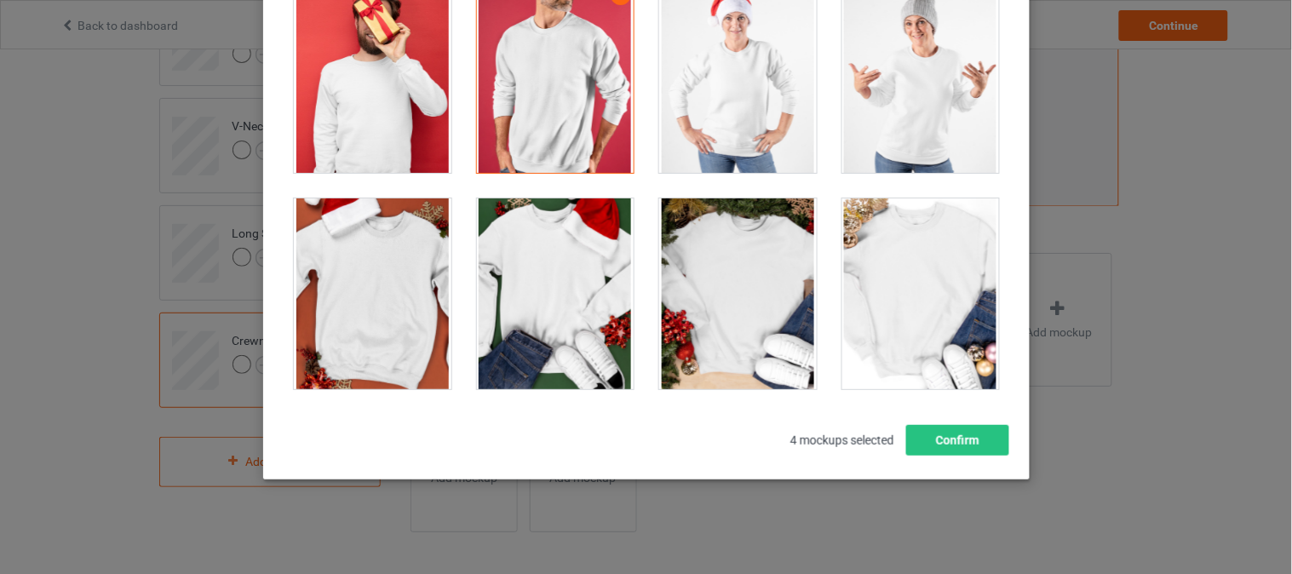
click at [532, 91] on div at bounding box center [555, 77] width 158 height 191
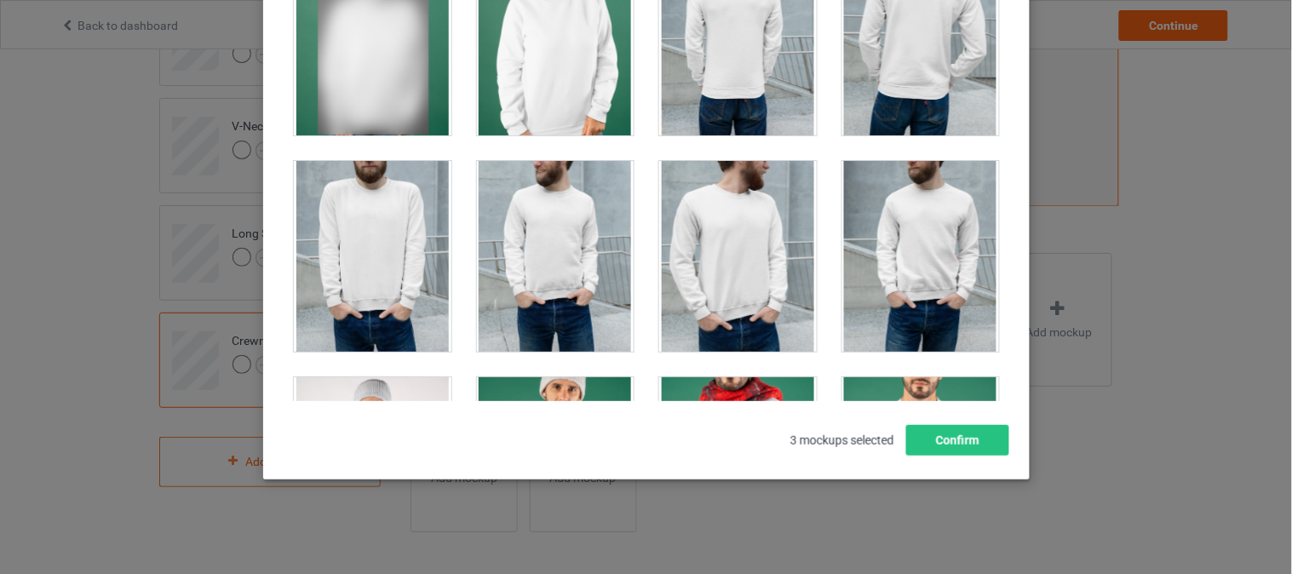
scroll to position [2650, 0]
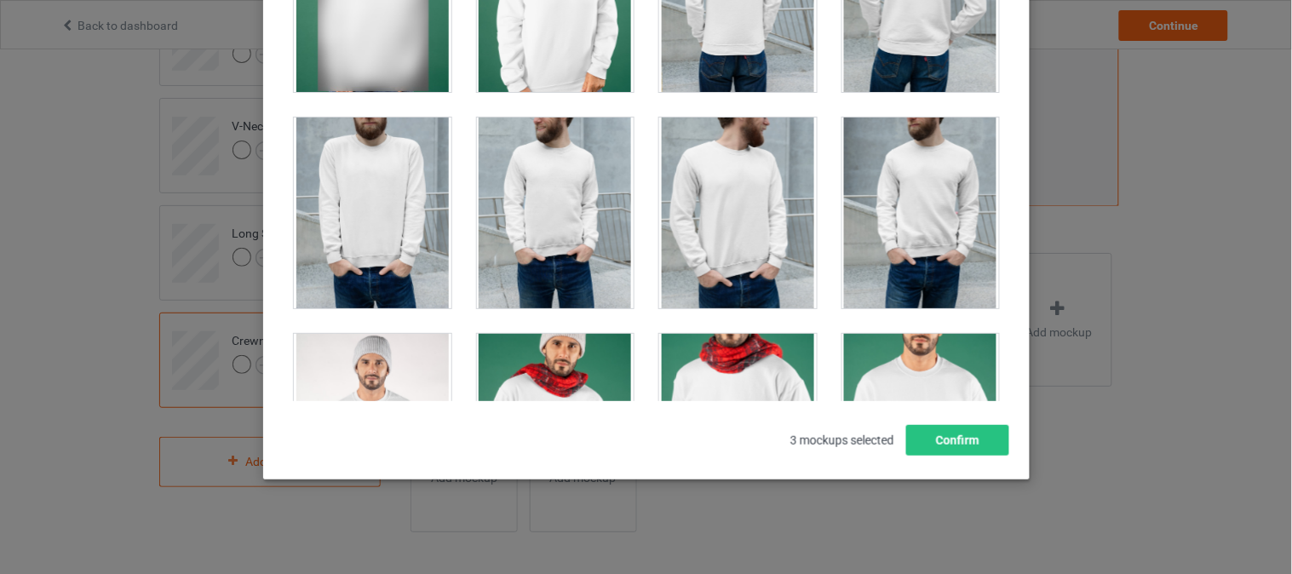
click at [901, 188] on div at bounding box center [921, 213] width 158 height 191
click at [680, 183] on div at bounding box center [738, 213] width 158 height 191
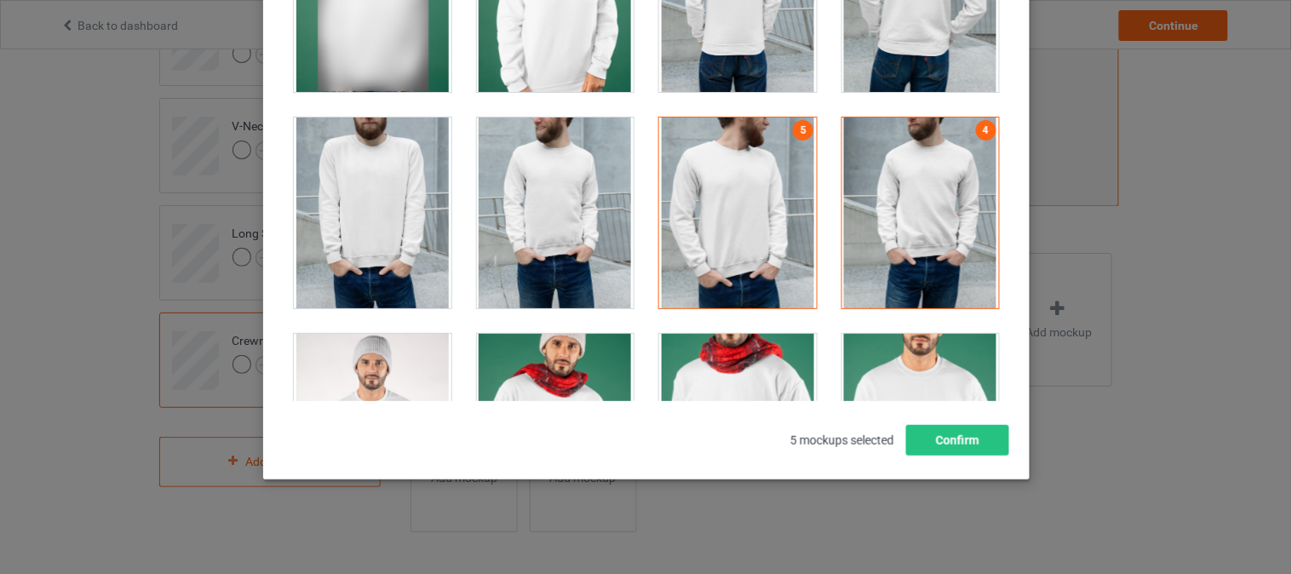
scroll to position [2840, 0]
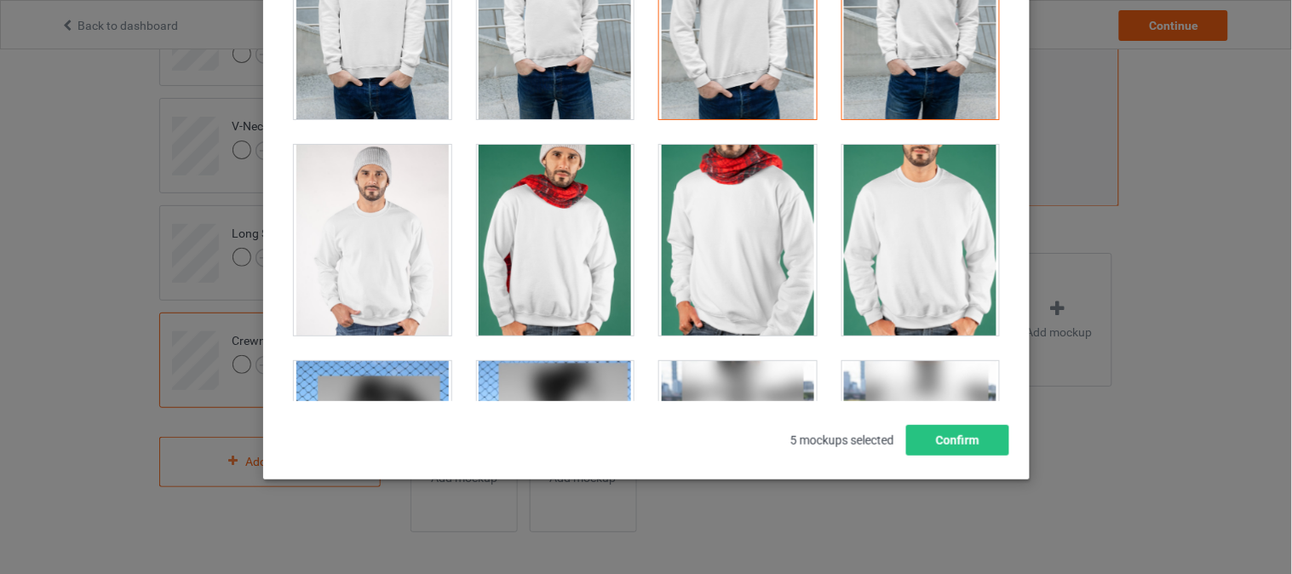
click at [549, 91] on div at bounding box center [555, 23] width 158 height 191
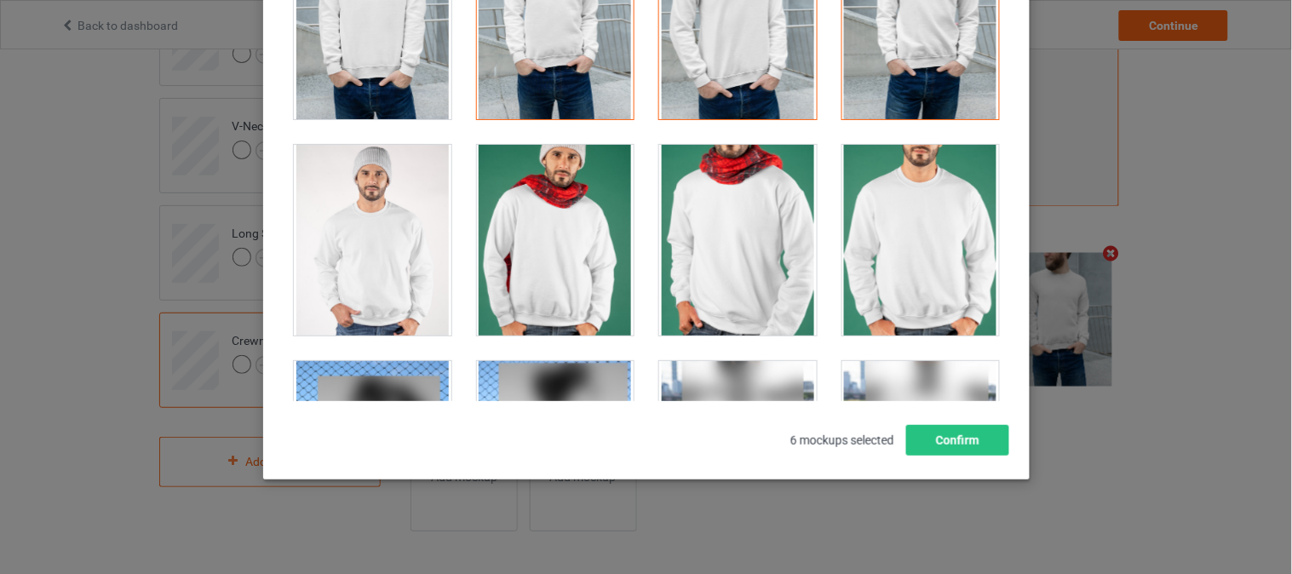
click at [414, 78] on div at bounding box center [373, 23] width 158 height 191
click at [352, 261] on div at bounding box center [373, 240] width 158 height 191
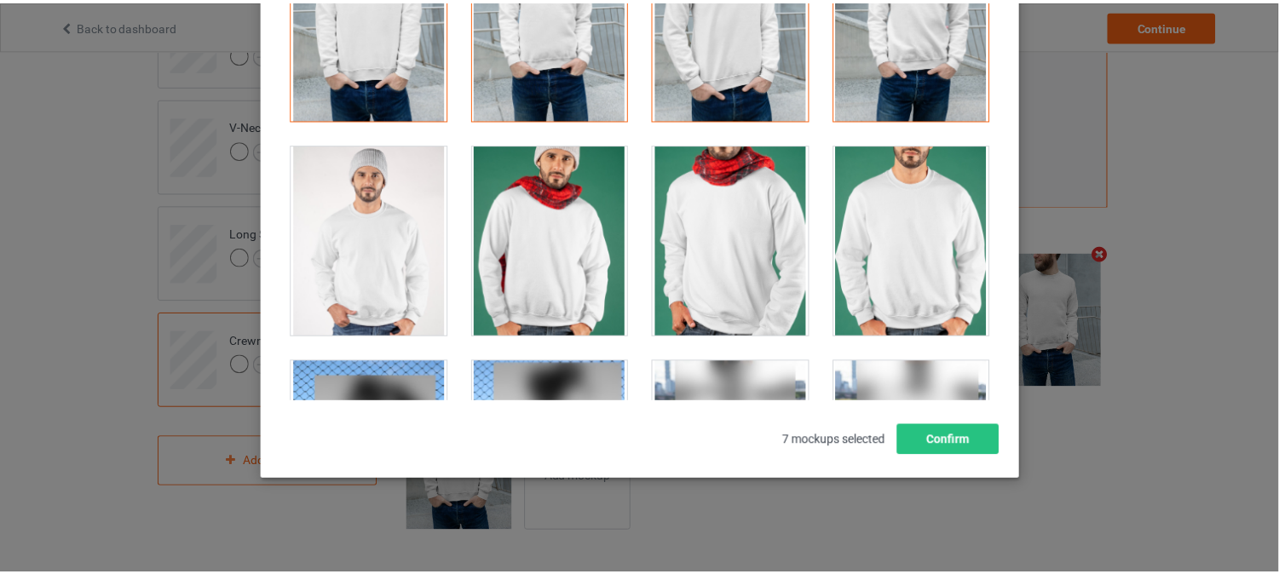
scroll to position [526, 0]
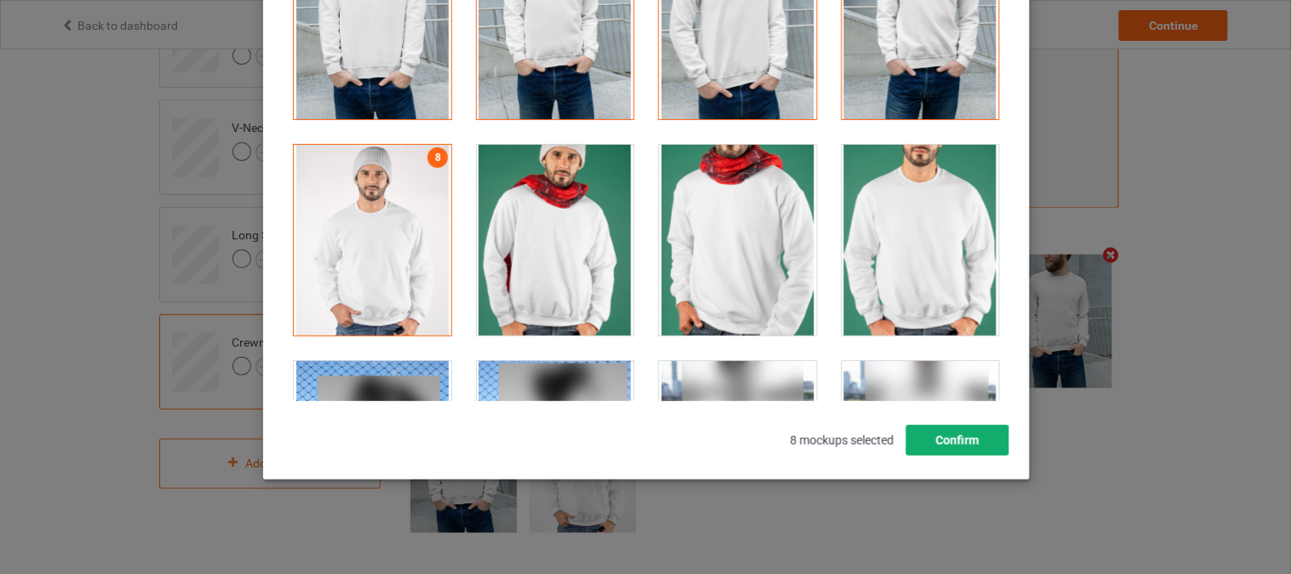
drag, startPoint x: 935, startPoint y: 444, endPoint x: 937, endPoint y: 430, distance: 13.9
click at [937, 444] on button "Confirm" at bounding box center [957, 440] width 103 height 31
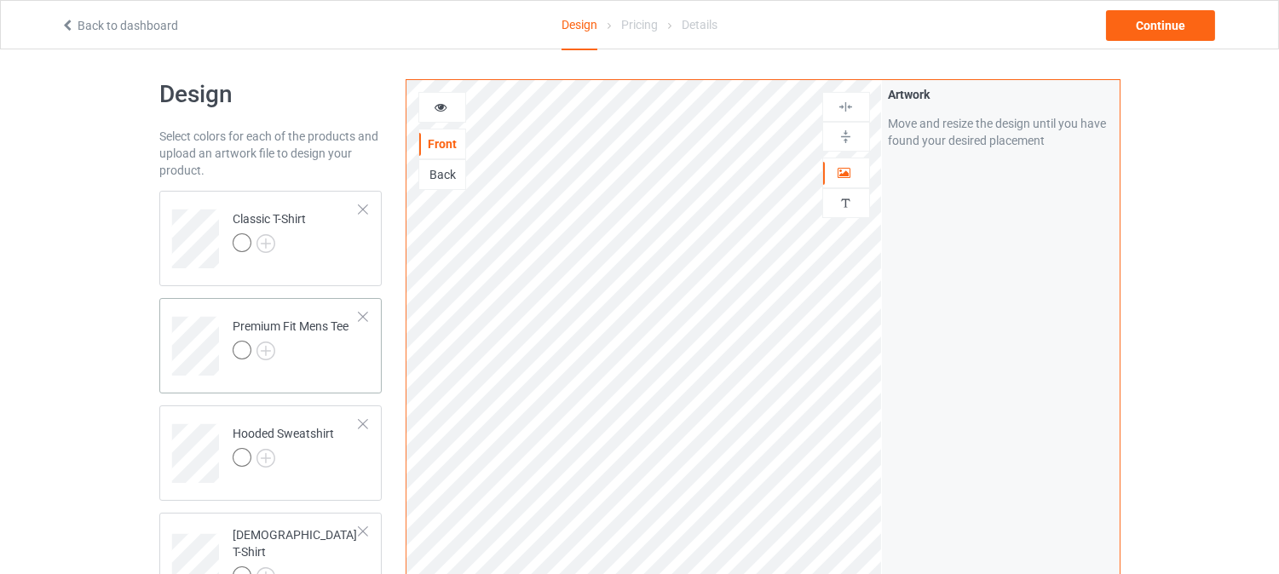
scroll to position [0, 0]
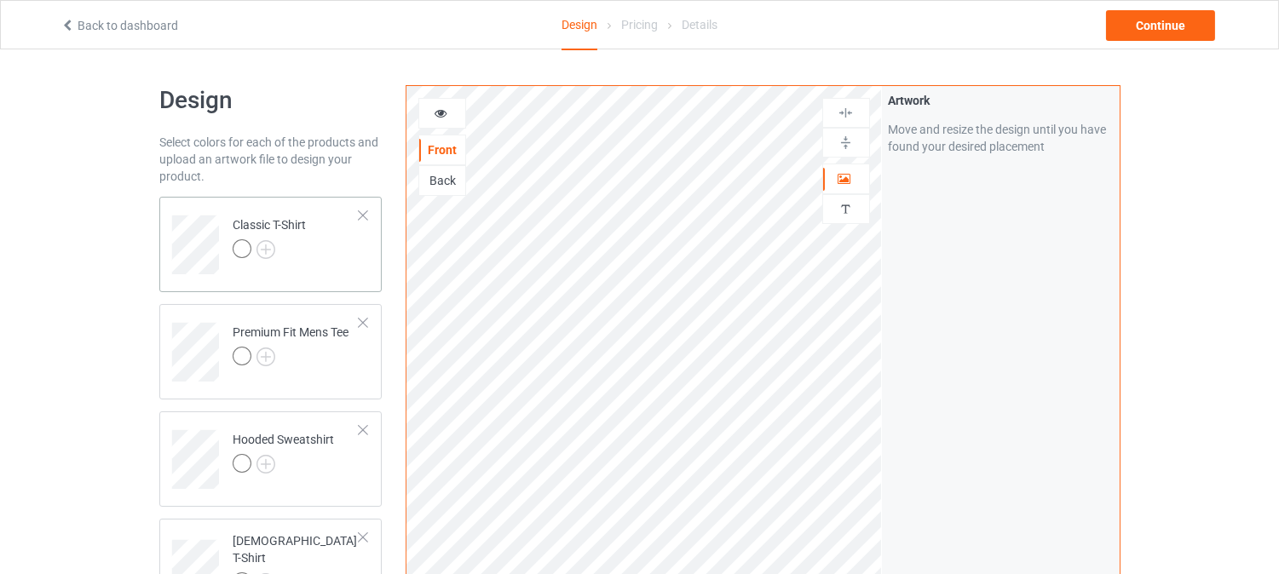
click at [293, 235] on div "Classic T-Shirt" at bounding box center [269, 236] width 73 height 41
click at [1168, 22] on div "Continue" at bounding box center [1160, 25] width 109 height 31
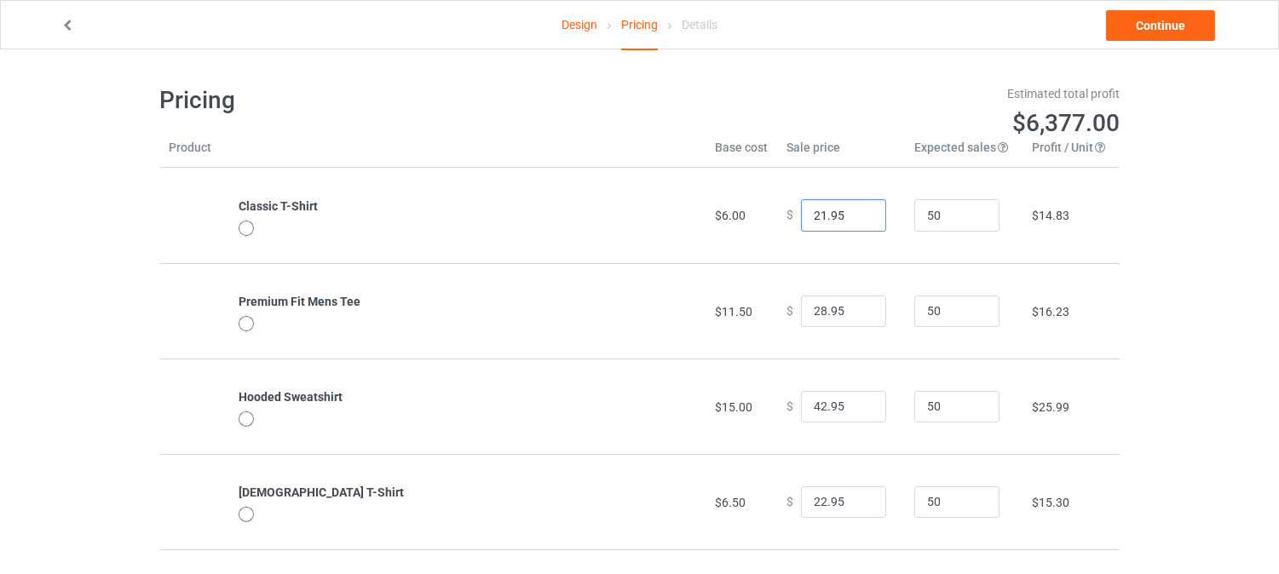
type input "21.95"
click at [854, 222] on input "21.95" at bounding box center [843, 215] width 85 height 32
click at [1177, 24] on link "Continue" at bounding box center [1160, 25] width 109 height 31
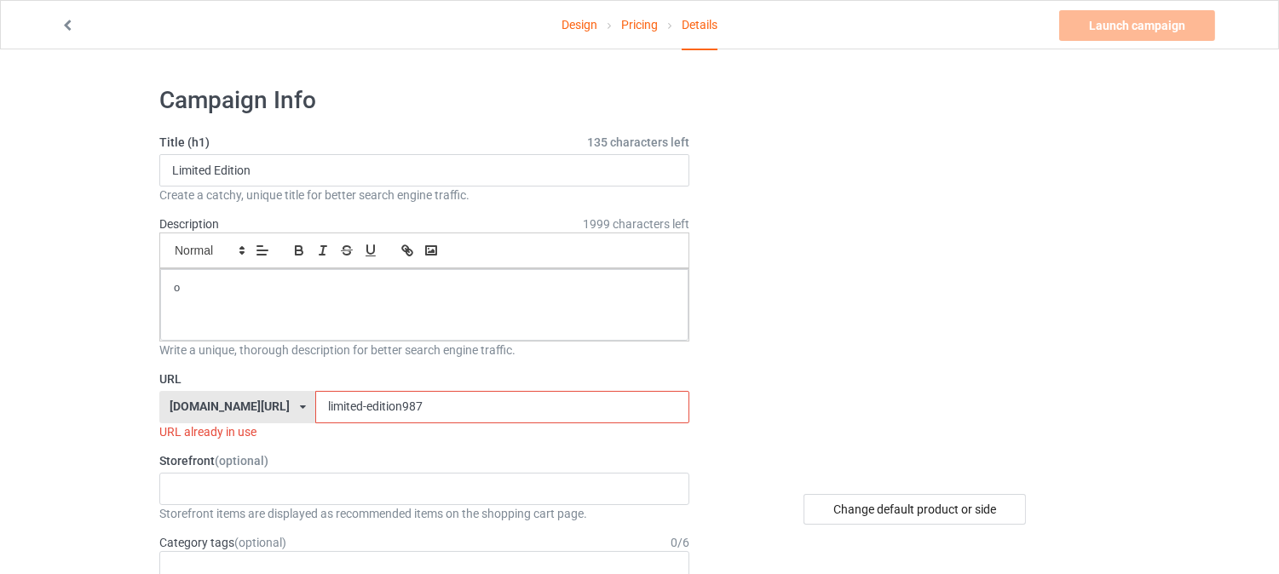
drag, startPoint x: 412, startPoint y: 398, endPoint x: 362, endPoint y: 406, distance: 50.8
click at [360, 406] on input "limited-edition987" at bounding box center [501, 407] width 373 height 32
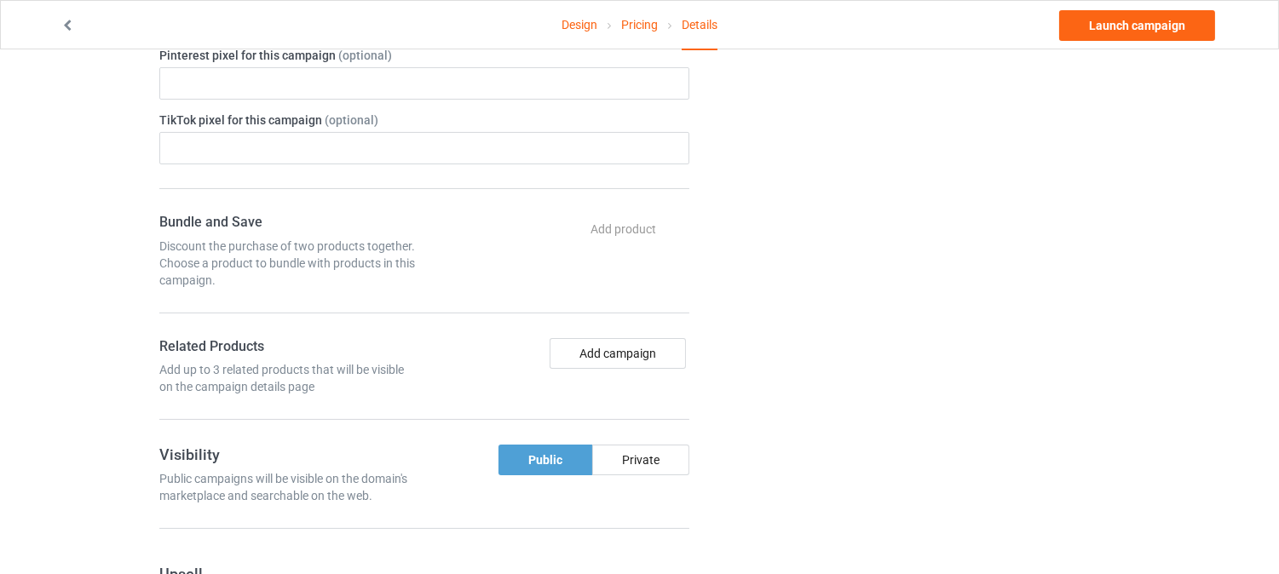
scroll to position [757, 0]
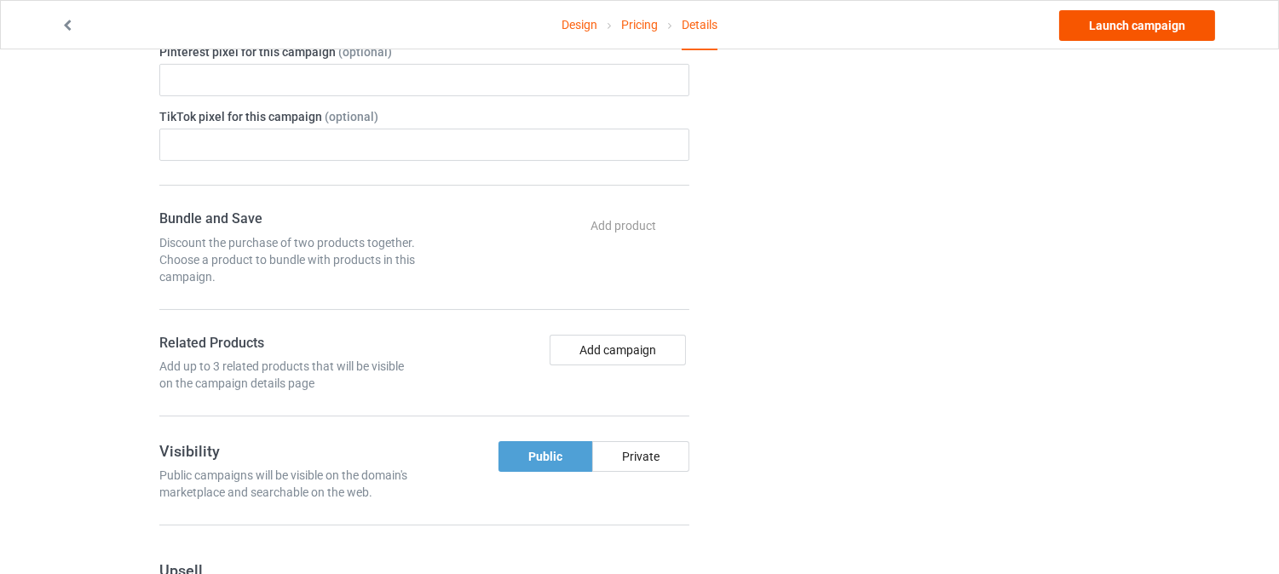
type input "limited-edition94"
click at [1196, 28] on link "Launch campaign" at bounding box center [1137, 25] width 156 height 31
